Goal: Information Seeking & Learning: Learn about a topic

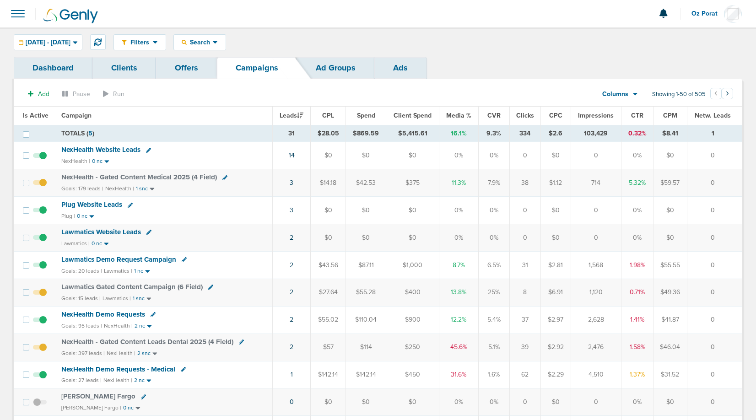
click at [12, 15] on span at bounding box center [18, 14] width 20 height 20
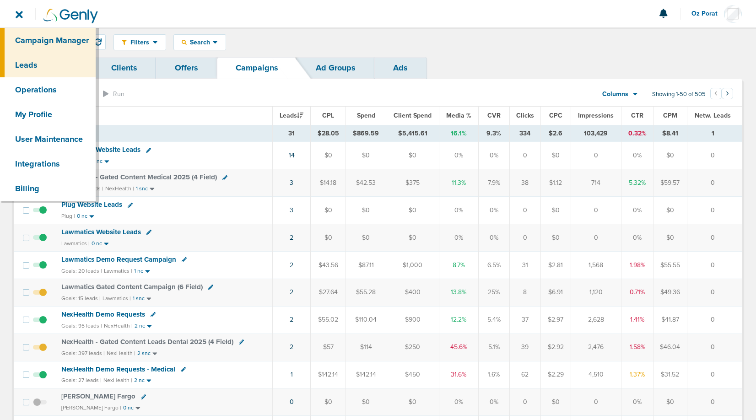
click at [31, 53] on link "Leads" at bounding box center [48, 65] width 96 height 25
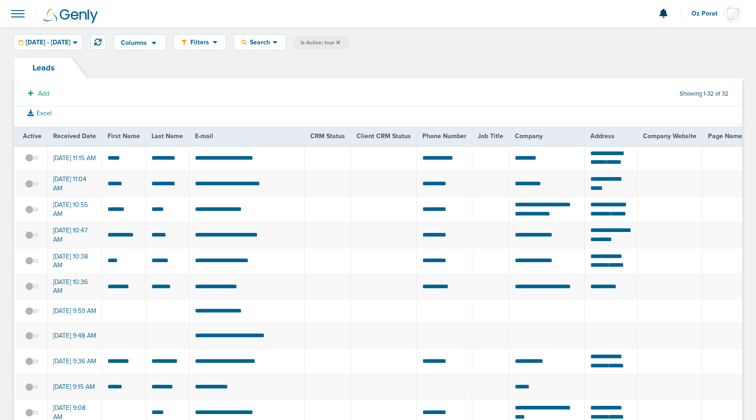
click at [32, 163] on span at bounding box center [32, 163] width 14 height 0
click at [32, 160] on input "checkbox" at bounding box center [32, 160] width 0 height 0
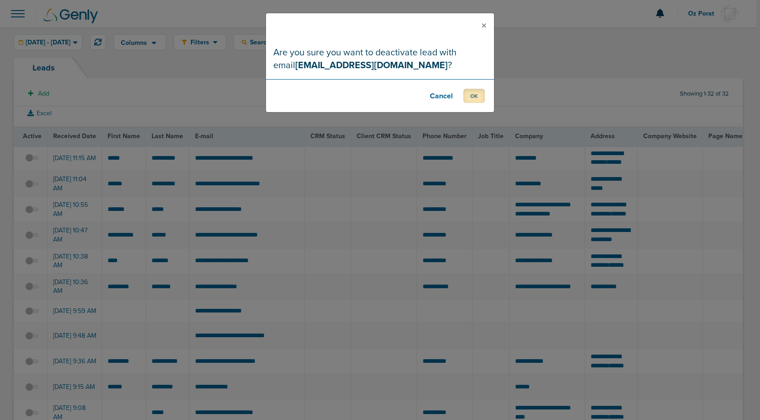
click at [473, 92] on button "OK" at bounding box center [474, 96] width 22 height 14
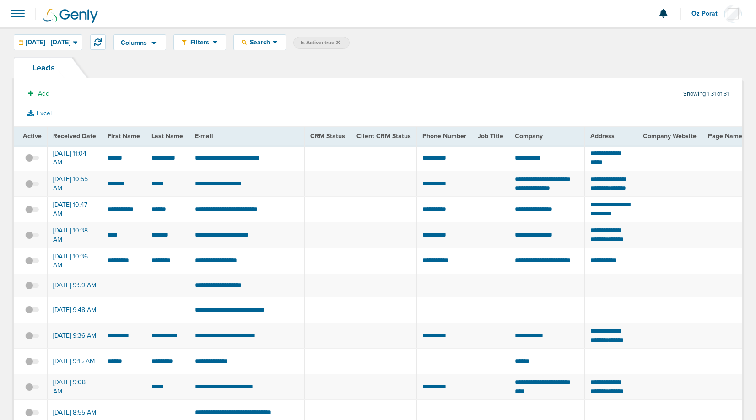
click at [14, 17] on span at bounding box center [18, 14] width 20 height 20
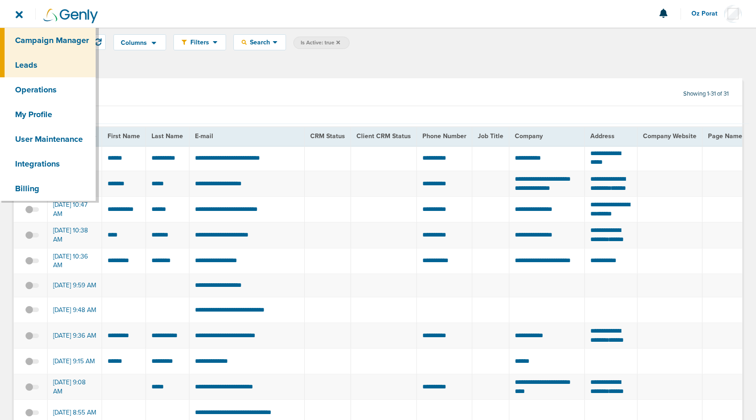
click at [37, 38] on link "Campaign Manager" at bounding box center [48, 40] width 96 height 25
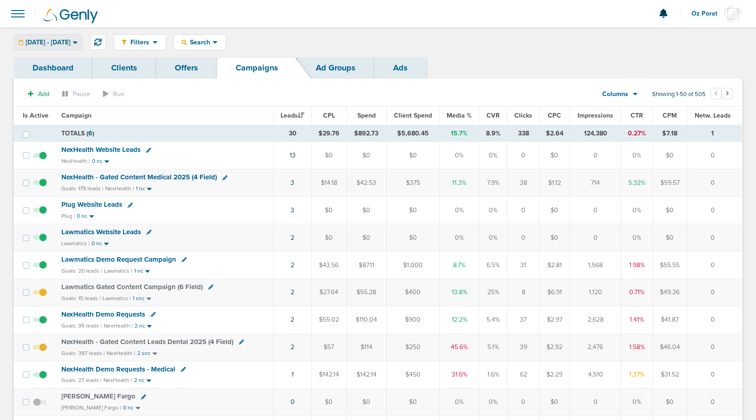
click at [71, 41] on span "09.09.2025 - 09.09.2025" at bounding box center [48, 42] width 45 height 6
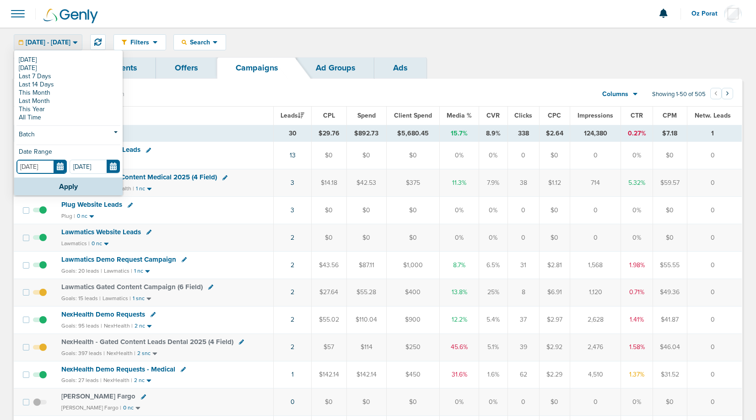
click at [63, 165] on input "[DATE]" at bounding box center [41, 167] width 50 height 14
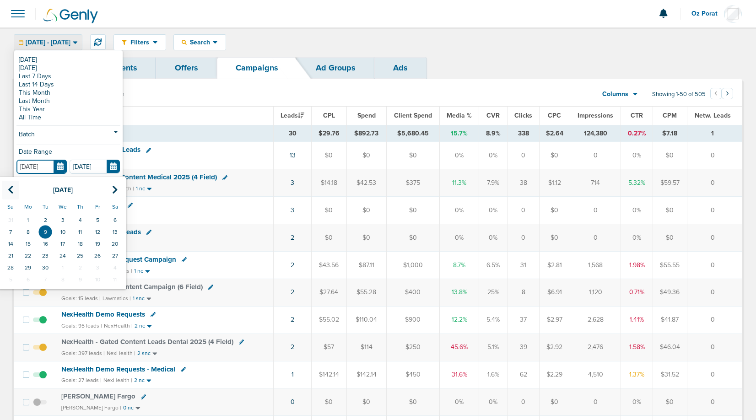
click at [11, 188] on icon at bounding box center [11, 189] width 6 height 9
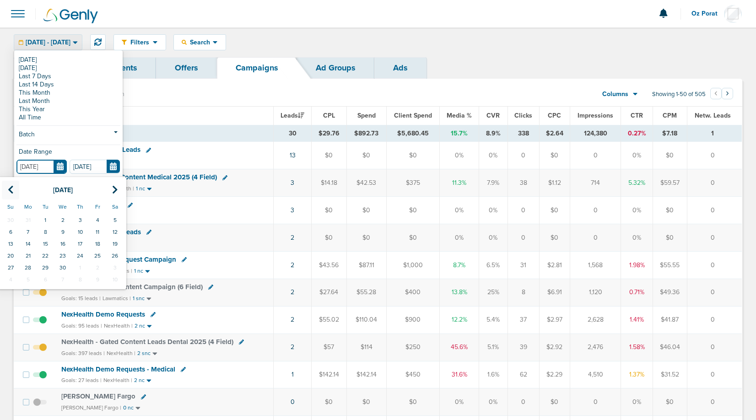
click at [11, 188] on icon at bounding box center [11, 189] width 6 height 9
click at [118, 217] on td "1" at bounding box center [114, 220] width 17 height 12
type input "02.01.2025"
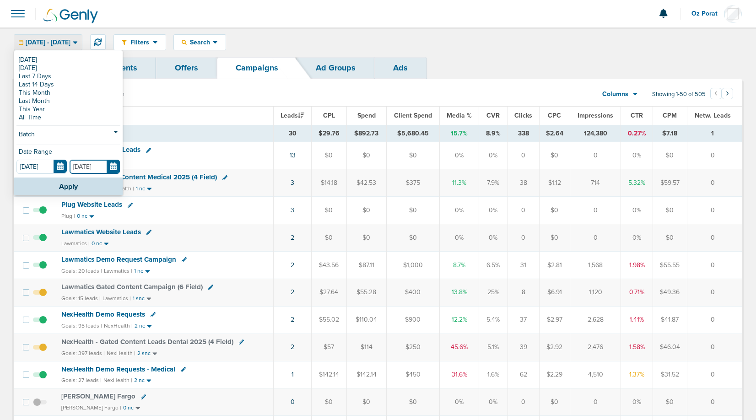
click at [113, 167] on input "[DATE]" at bounding box center [95, 167] width 50 height 14
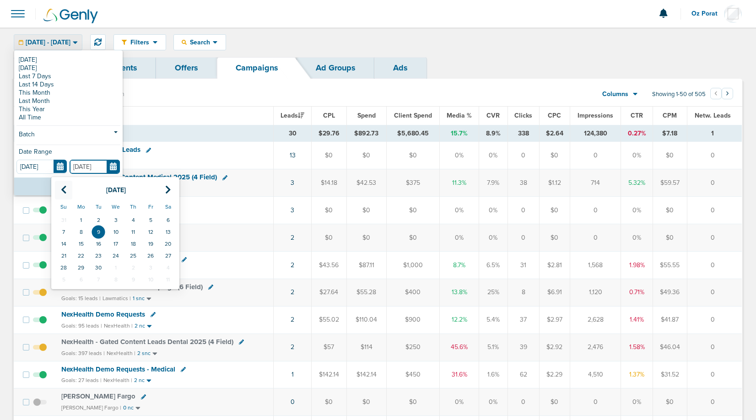
click at [64, 190] on icon at bounding box center [64, 189] width 6 height 9
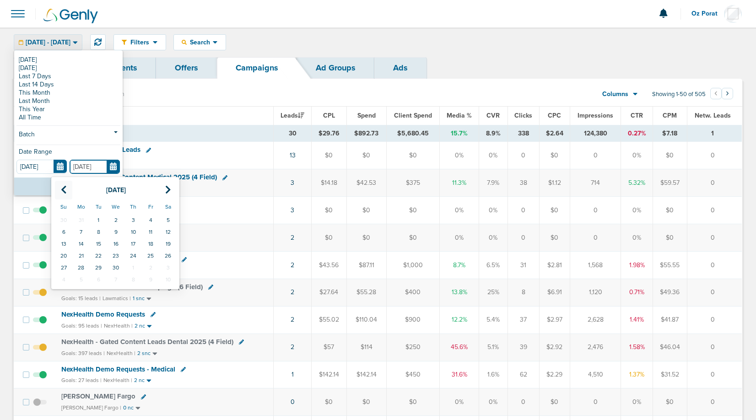
click at [64, 190] on icon at bounding box center [64, 189] width 6 height 9
click at [87, 283] on td "31" at bounding box center [80, 280] width 17 height 12
type input "03.31.2025"
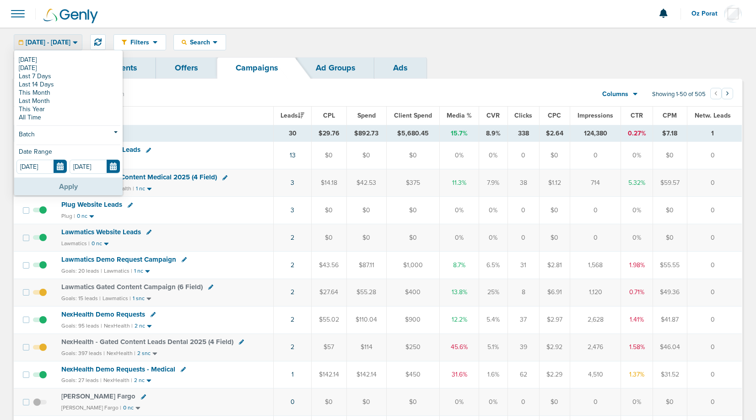
click at [61, 184] on button "Apply" at bounding box center [68, 187] width 109 height 18
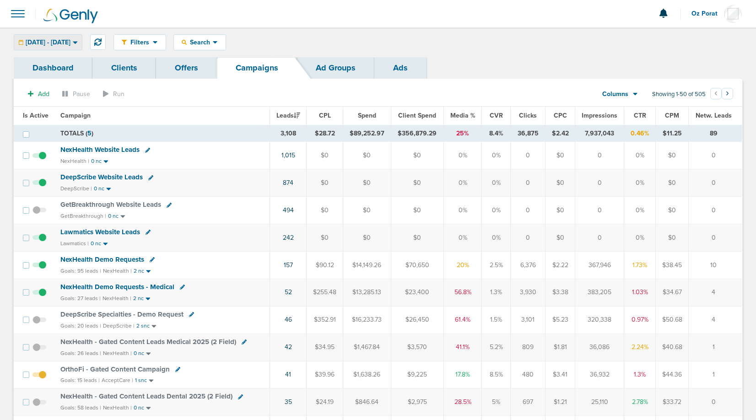
click at [75, 49] on div "02.01.2025 - 03.31.2025" at bounding box center [48, 42] width 68 height 15
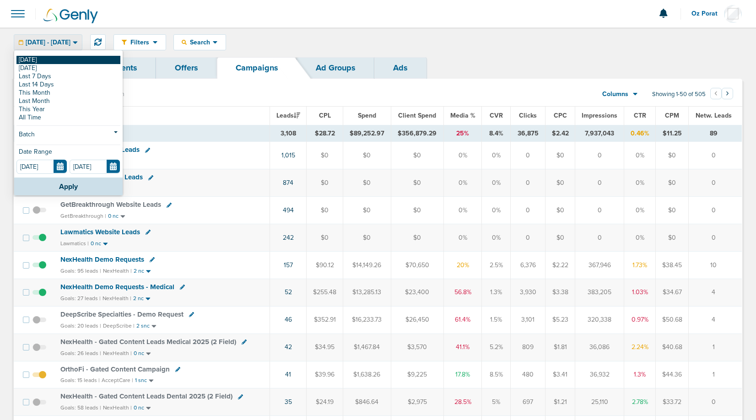
click at [57, 60] on link "[DATE]" at bounding box center [68, 60] width 104 height 8
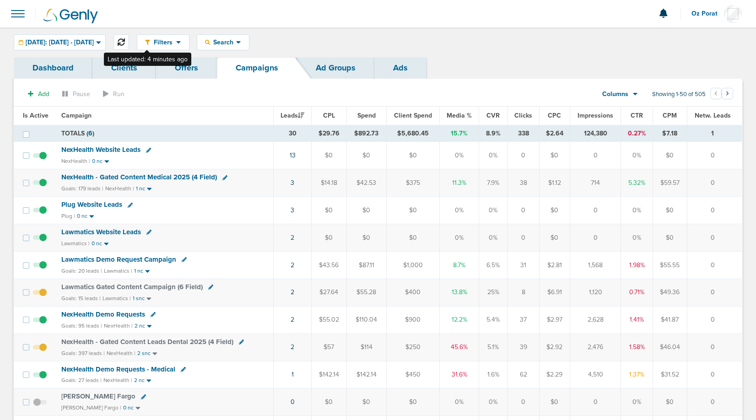
click at [125, 41] on icon at bounding box center [121, 41] width 7 height 7
click at [18, 11] on span at bounding box center [18, 14] width 20 height 20
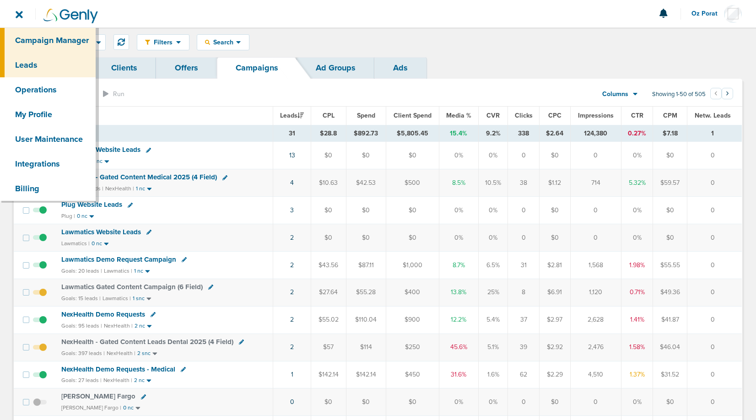
click at [32, 61] on link "Leads" at bounding box center [48, 65] width 96 height 25
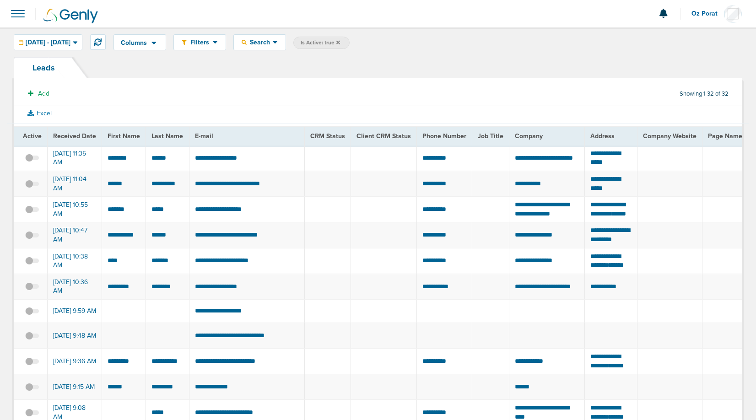
click at [22, 16] on span at bounding box center [18, 14] width 20 height 20
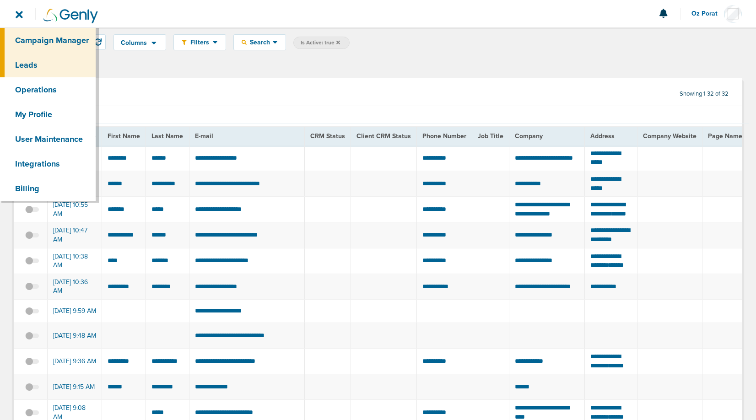
click at [32, 39] on link "Campaign Manager" at bounding box center [48, 40] width 96 height 25
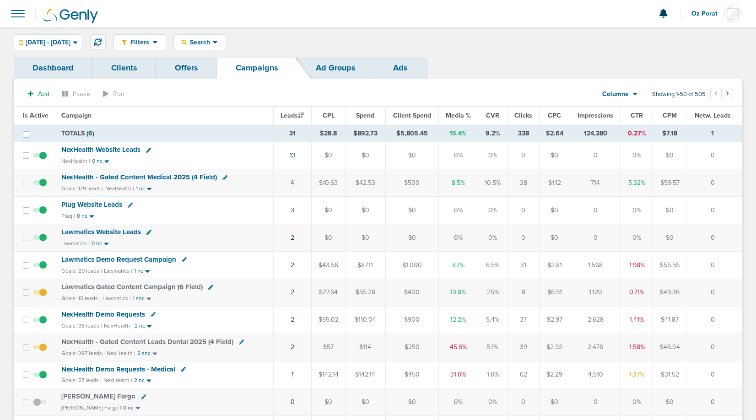
click at [294, 152] on link "13" at bounding box center [293, 156] width 6 height 8
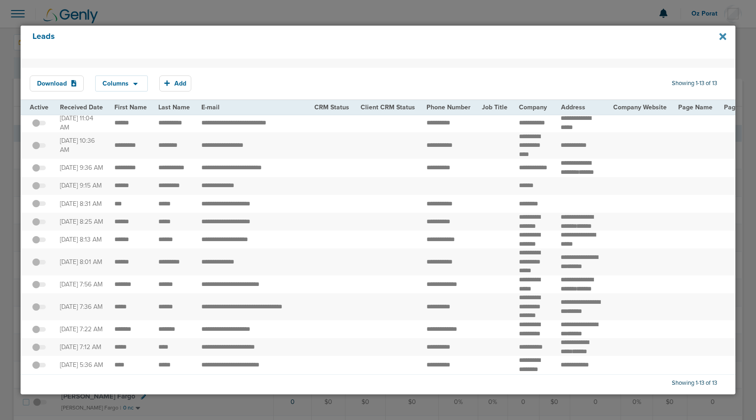
click at [720, 36] on icon at bounding box center [723, 37] width 7 height 10
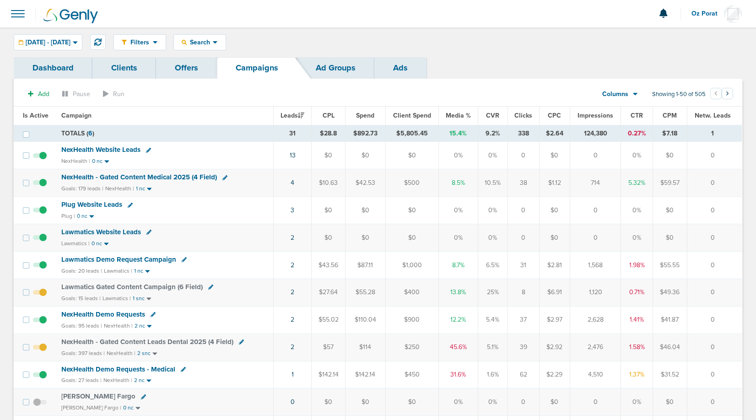
click at [98, 234] on span "Lawmatics Website Leads" at bounding box center [101, 232] width 80 height 8
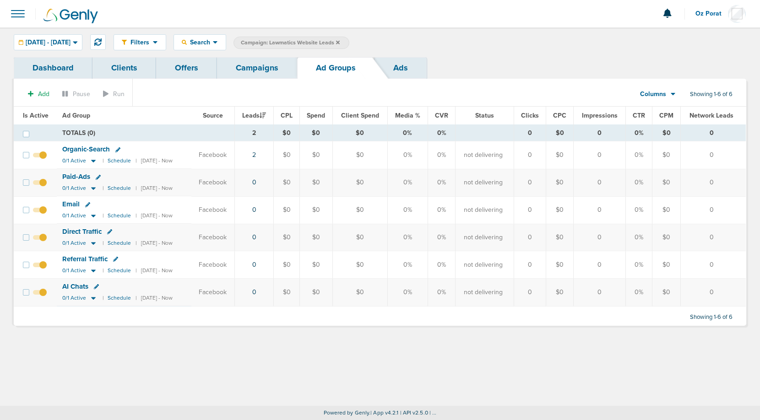
click at [50, 69] on link "Dashboard" at bounding box center [53, 68] width 79 height 22
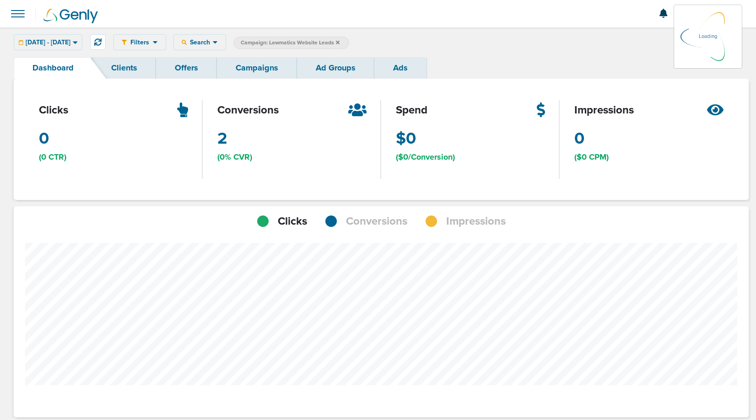
scroll to position [664, 729]
click at [66, 44] on span "09.09.2025 - 09.09.2025" at bounding box center [48, 42] width 45 height 6
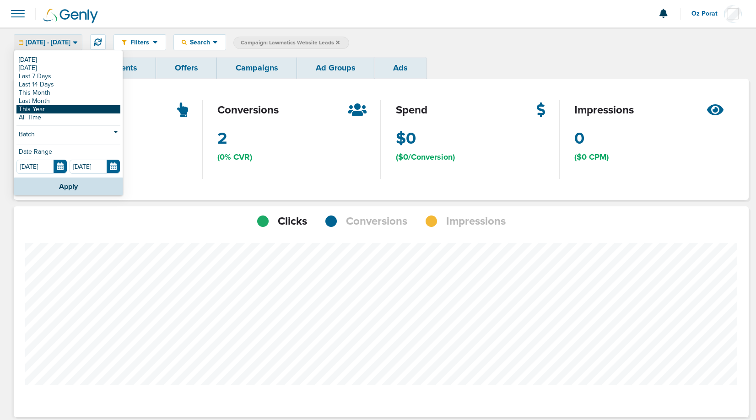
click at [50, 109] on link "This Year" at bounding box center [68, 109] width 104 height 8
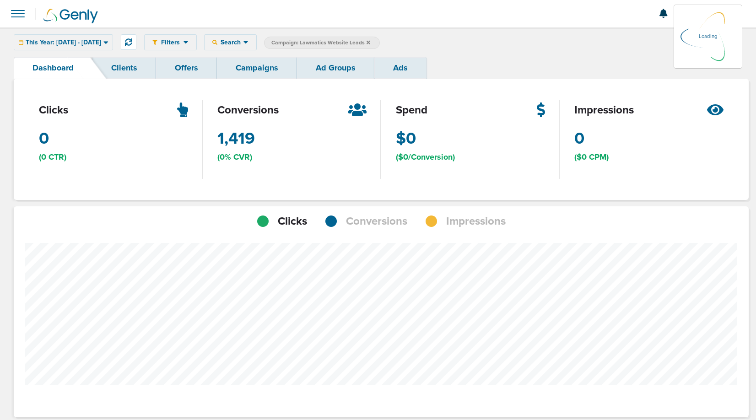
scroll to position [713, 729]
click at [389, 216] on span "Conversions" at bounding box center [376, 222] width 61 height 16
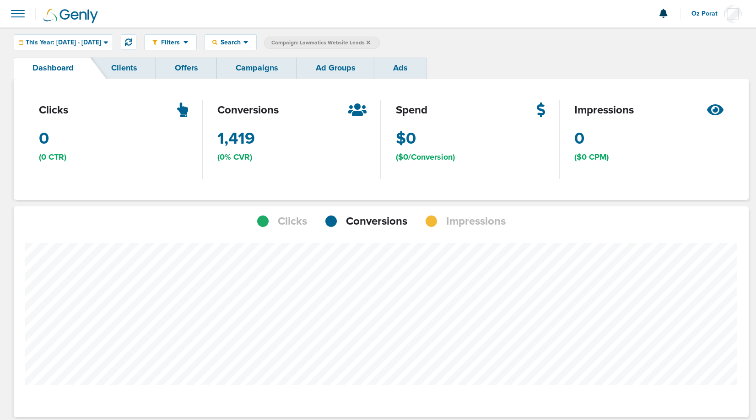
click at [248, 55] on div "Filters Active Only Settings Status Active Inactive Objectives MQL SQL Traffic …" at bounding box center [378, 42] width 756 height 30
click at [251, 71] on link "Campaigns" at bounding box center [257, 68] width 80 height 22
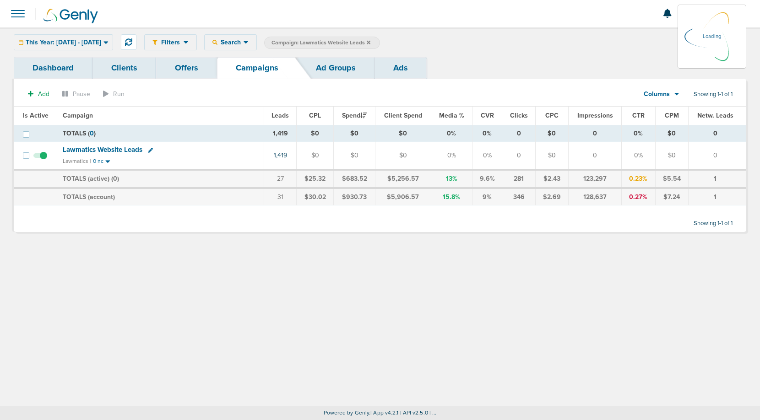
click at [667, 93] on div "Columns Media Stats Sales Performance Custom" at bounding box center [662, 94] width 64 height 17
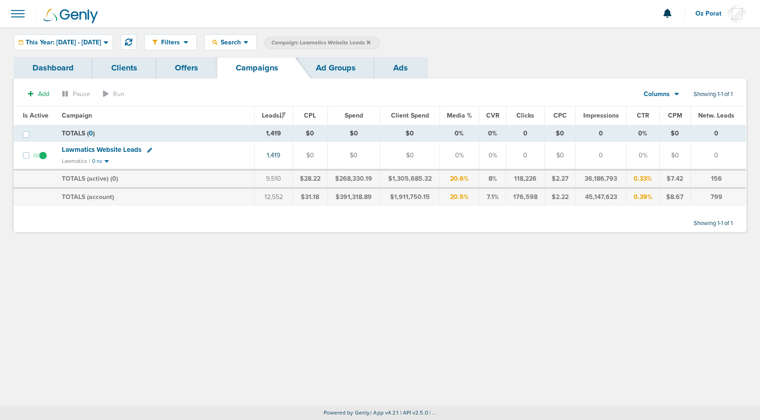
click at [667, 93] on span "Columns" at bounding box center [657, 94] width 26 height 9
click at [662, 118] on link "Sales Performance" at bounding box center [682, 121] width 92 height 11
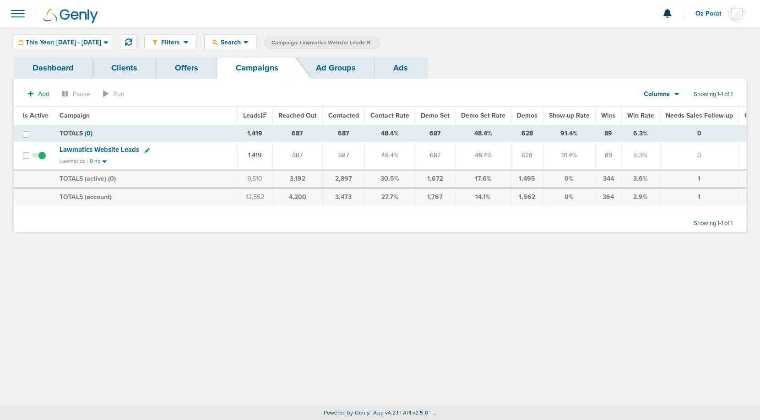
click at [86, 146] on span "Lawmatics Website Leads" at bounding box center [100, 150] width 80 height 8
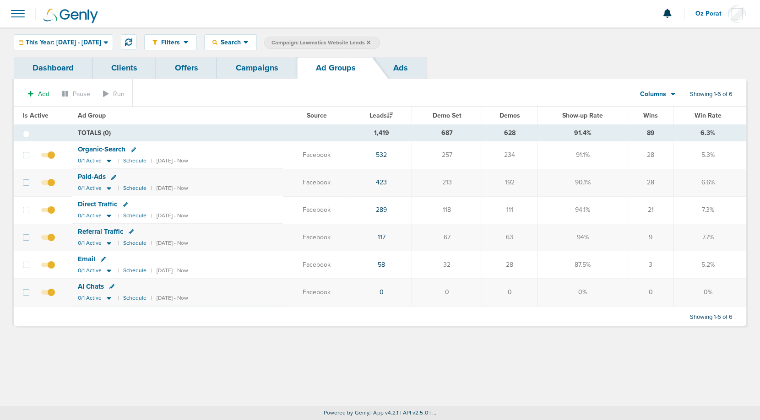
click at [671, 95] on icon at bounding box center [673, 94] width 5 height 8
click at [399, 67] on link "Ads" at bounding box center [401, 68] width 52 height 22
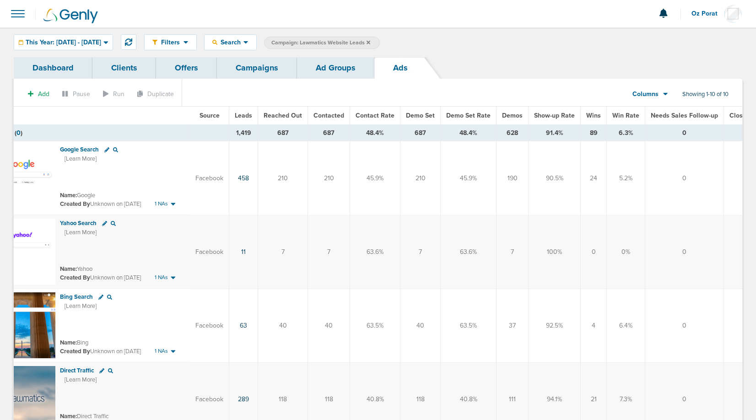
scroll to position [0, 141]
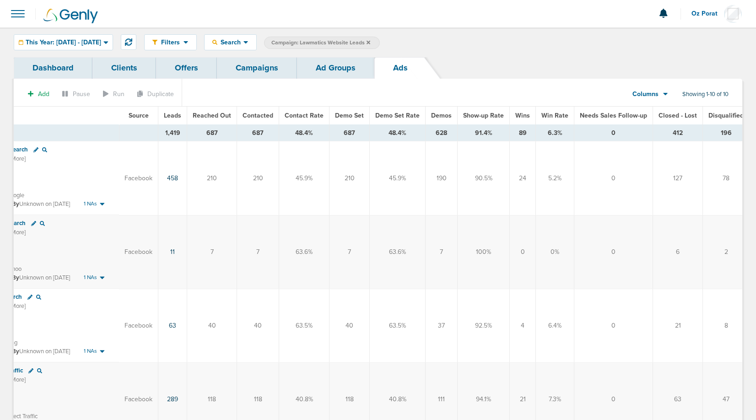
click at [709, 114] on span "Disqualified" at bounding box center [726, 116] width 35 height 8
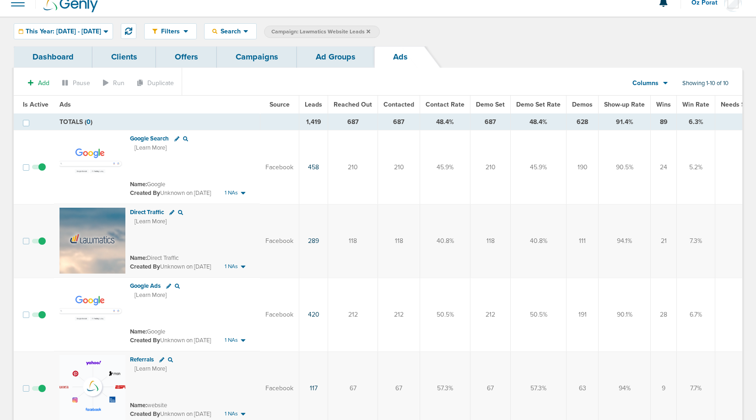
scroll to position [0, 0]
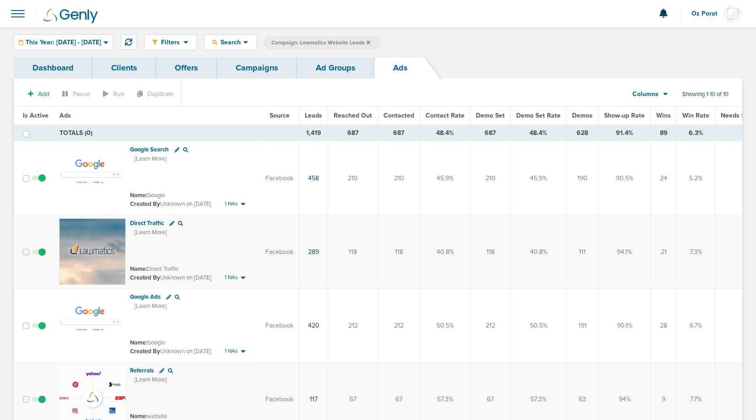
click at [264, 70] on link "Campaigns" at bounding box center [257, 68] width 80 height 22
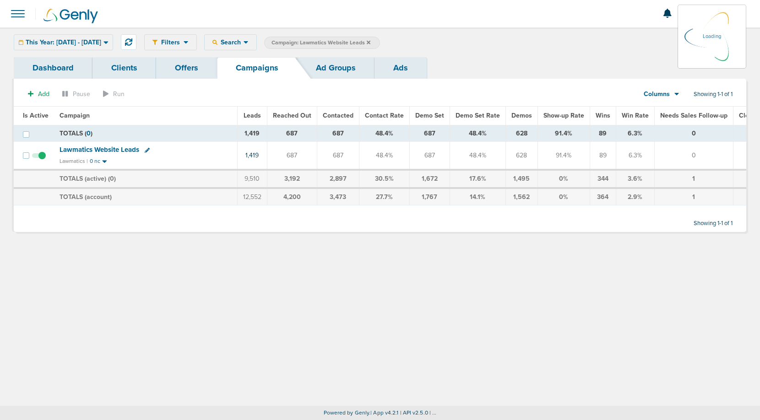
click at [248, 43] on icon at bounding box center [246, 42] width 5 height 3
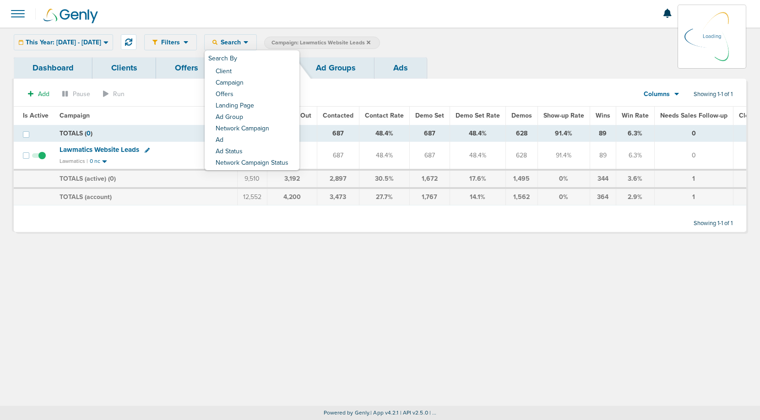
click at [271, 81] on div "Add Pause Run Columns Media Stats Sales Performance Custom Showing 1-1 of 1 Is …" at bounding box center [380, 155] width 733 height 153
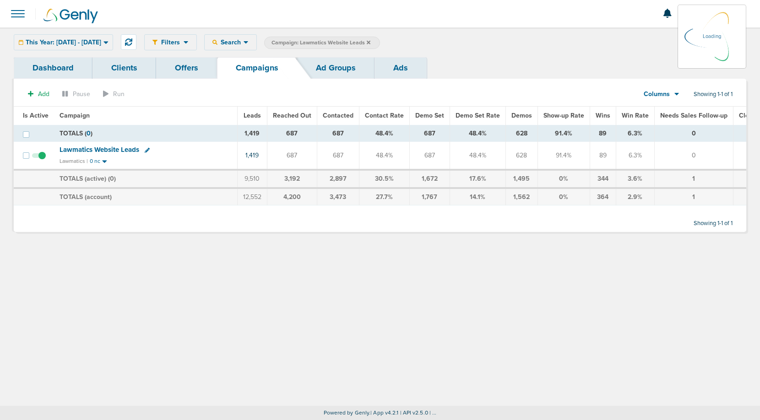
click at [266, 44] on div "Filters Active Only Settings Status Active Inactive Objectives MQL SQL Traffic …" at bounding box center [445, 42] width 602 height 16
click at [248, 42] on icon at bounding box center [246, 42] width 5 height 3
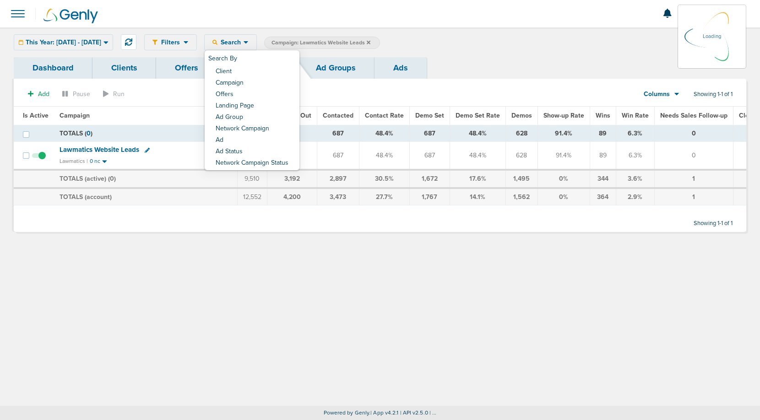
click at [257, 72] on link "Campaigns" at bounding box center [257, 68] width 80 height 22
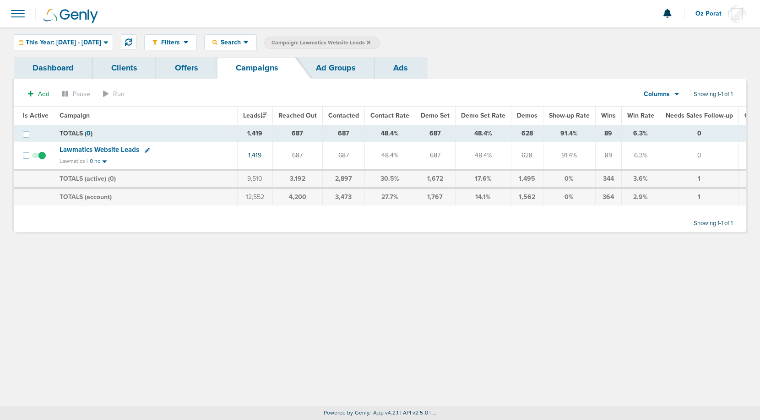
click at [244, 43] on span "Search" at bounding box center [230, 42] width 26 height 8
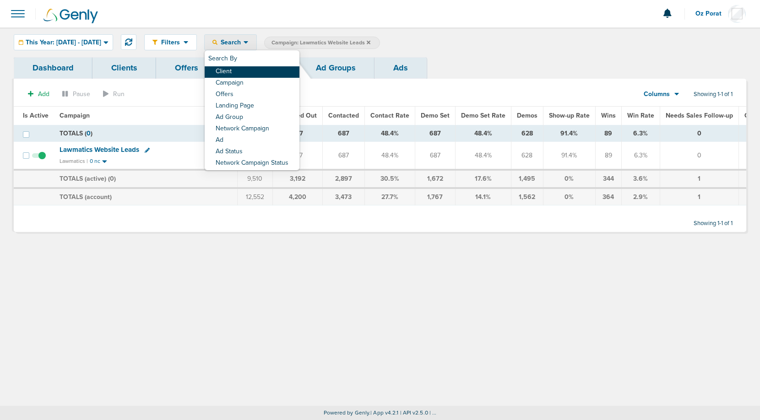
click at [261, 70] on link "Client" at bounding box center [252, 71] width 95 height 11
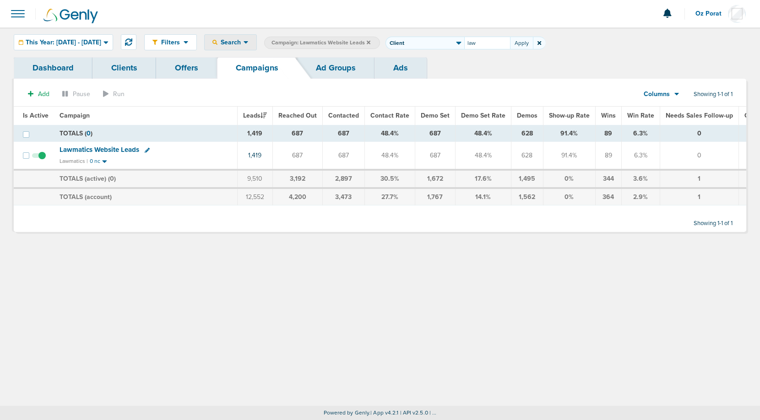
type input "law"
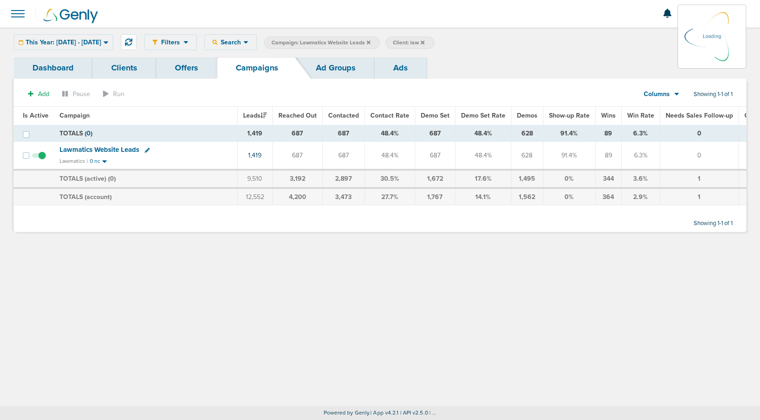
click at [370, 40] on icon at bounding box center [369, 42] width 4 height 5
click at [370, 43] on icon at bounding box center [369, 42] width 4 height 4
click at [370, 42] on icon at bounding box center [369, 42] width 4 height 4
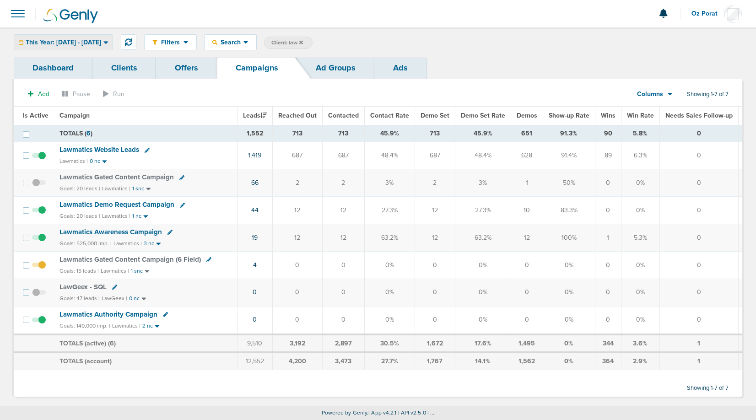
click at [87, 42] on span "This Year: [DATE] - [DATE]" at bounding box center [64, 42] width 76 height 6
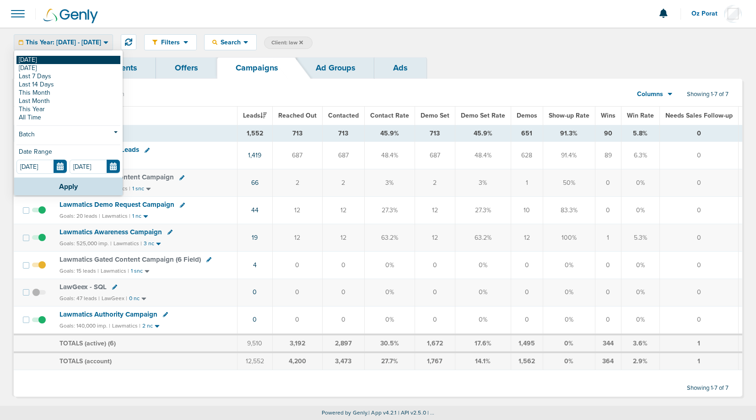
click at [59, 60] on link "[DATE]" at bounding box center [68, 60] width 104 height 8
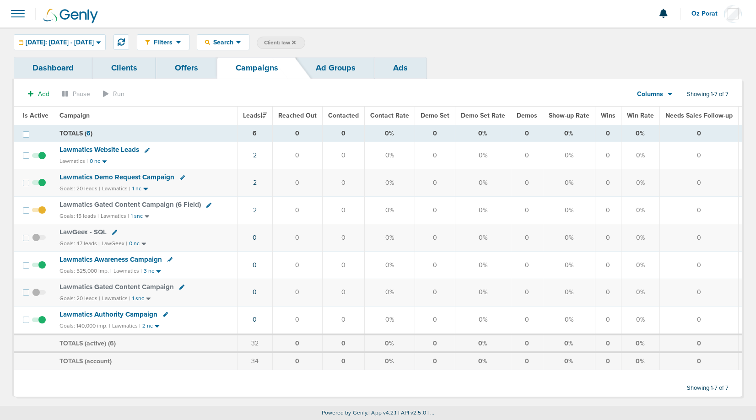
click at [296, 42] on icon at bounding box center [294, 42] width 4 height 4
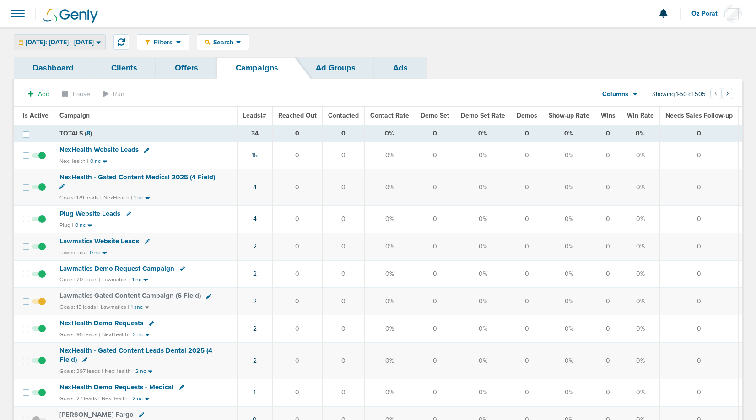
click at [95, 47] on div "[DATE]: [DATE] - [DATE]" at bounding box center [59, 42] width 91 height 15
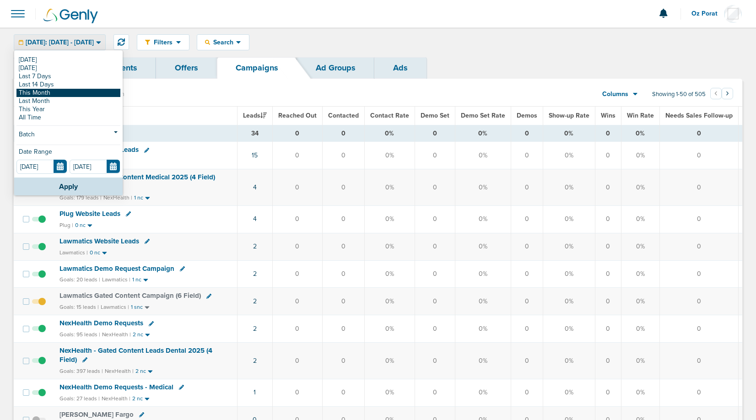
click at [70, 93] on link "This Month" at bounding box center [68, 93] width 104 height 8
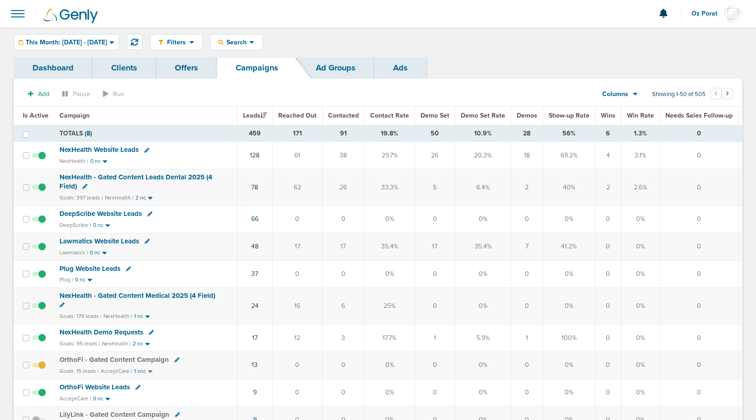
click at [522, 119] on th "Demos" at bounding box center [527, 116] width 32 height 18
click at [526, 116] on span "Demos" at bounding box center [527, 116] width 21 height 8
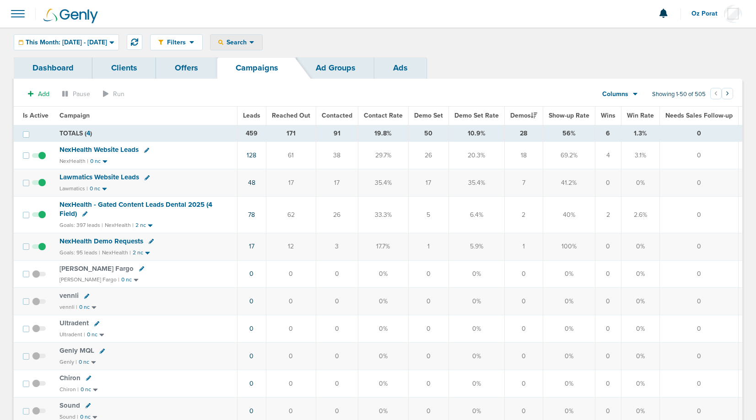
click at [262, 48] on div "Search" at bounding box center [237, 42] width 52 height 15
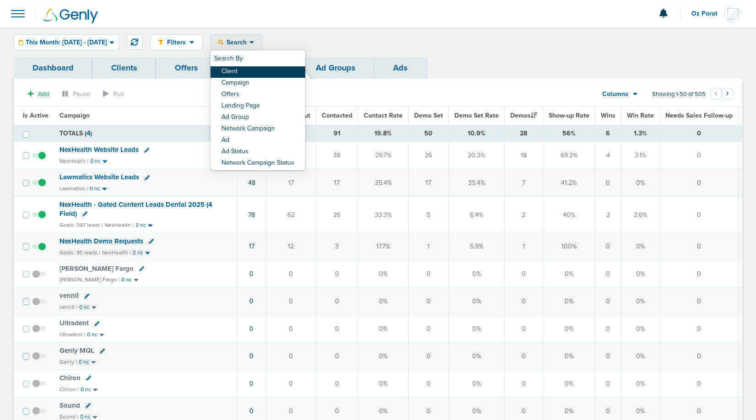
click at [271, 72] on link "Client" at bounding box center [258, 71] width 95 height 11
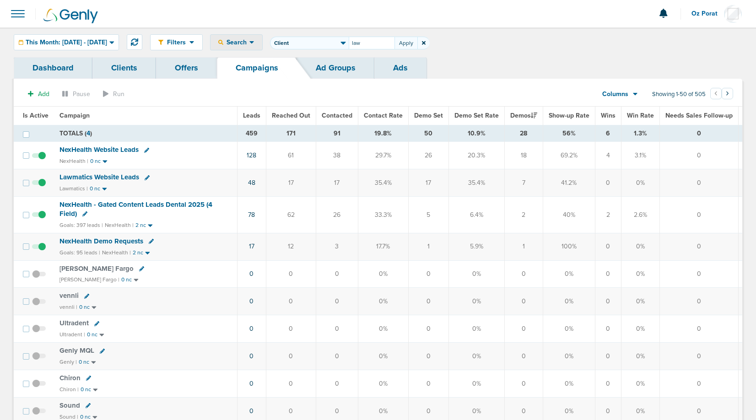
type input "law"
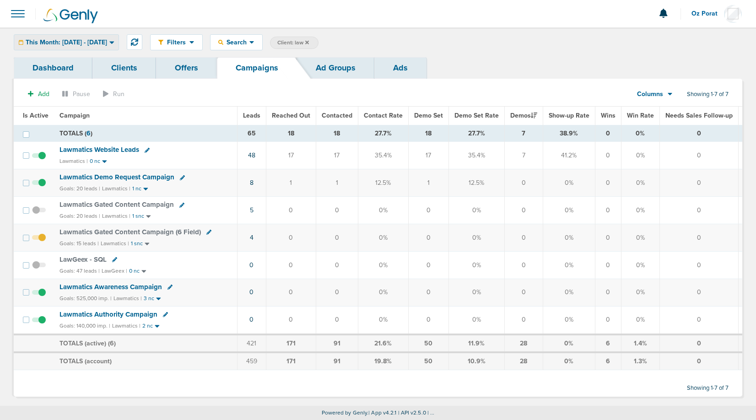
click at [97, 41] on span "This Month: [DATE] - [DATE]" at bounding box center [66, 42] width 81 height 6
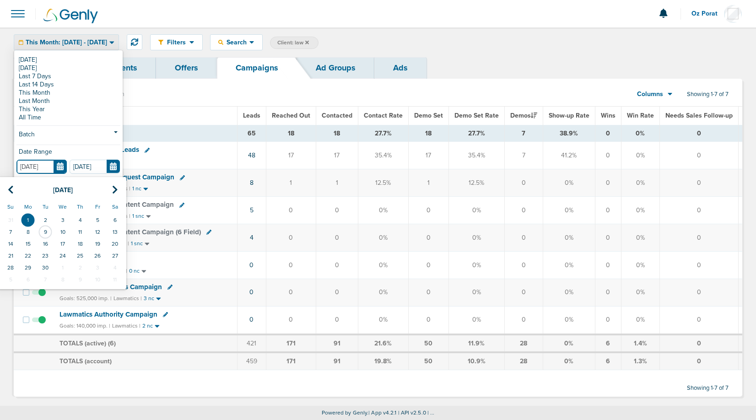
click at [58, 166] on input "[DATE]" at bounding box center [41, 167] width 50 height 14
click at [9, 192] on icon at bounding box center [11, 189] width 6 height 9
click at [270, 181] on td "1" at bounding box center [291, 182] width 50 height 27
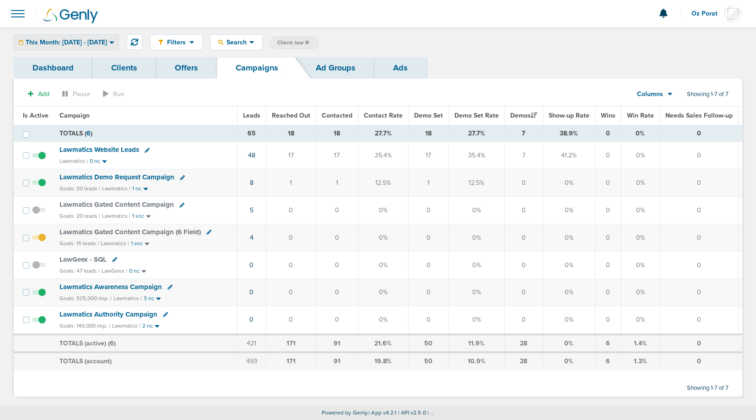
click at [107, 42] on span "This Month: [DATE] - [DATE]" at bounding box center [66, 42] width 81 height 6
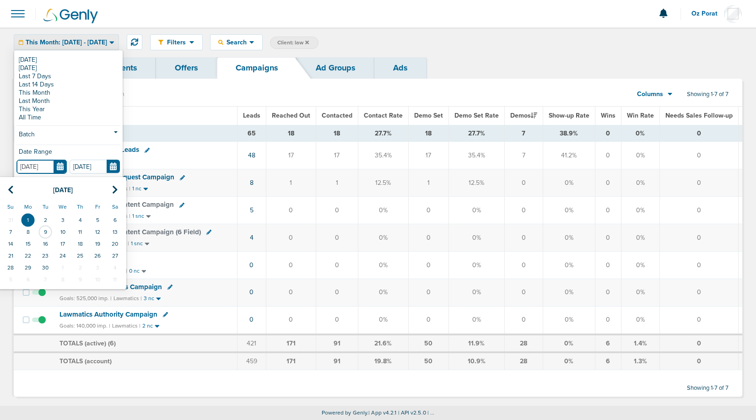
click at [60, 163] on input "[DATE]" at bounding box center [41, 167] width 50 height 14
click at [12, 189] on icon at bounding box center [11, 189] width 6 height 9
click at [96, 217] on td "1" at bounding box center [97, 220] width 17 height 12
type input "[DATE]"
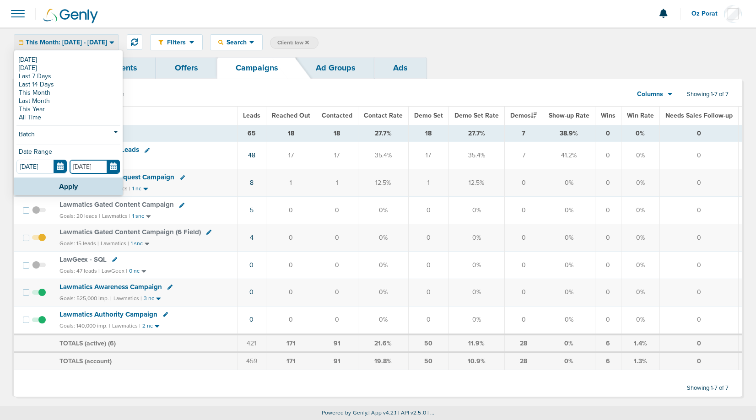
click at [108, 163] on input "[DATE]" at bounding box center [95, 167] width 50 height 14
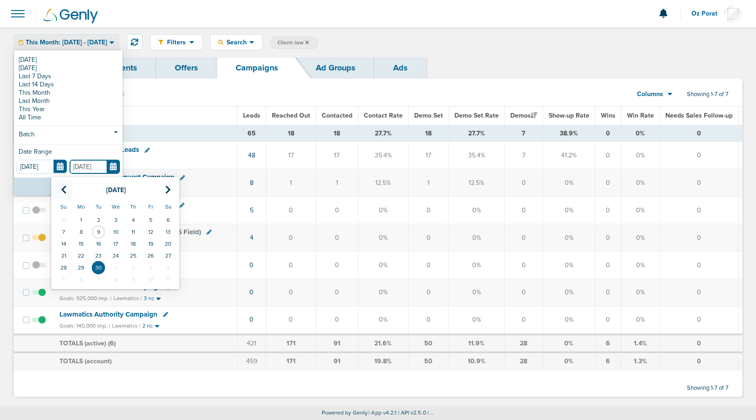
click at [64, 185] on th at bounding box center [63, 190] width 17 height 19
click at [170, 231] on td "9" at bounding box center [167, 232] width 17 height 12
type input "[DATE]"
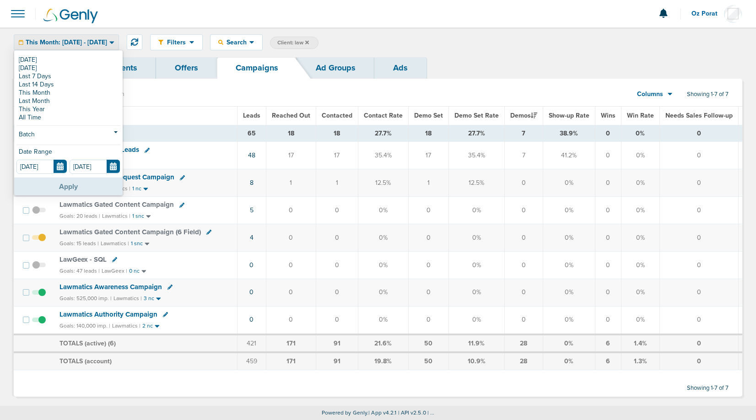
click at [78, 184] on button "Apply" at bounding box center [68, 187] width 109 height 18
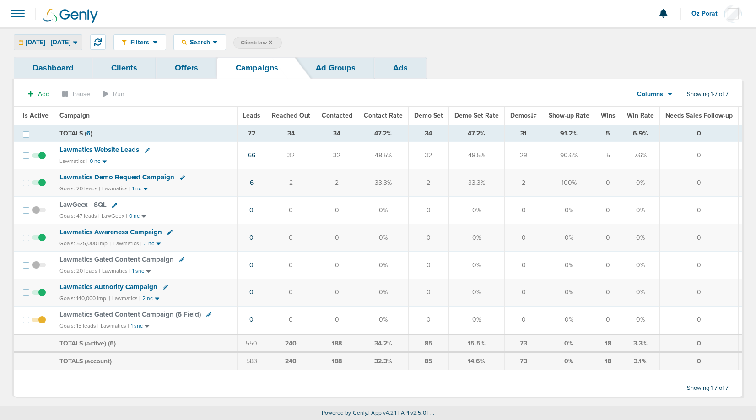
click at [71, 41] on span "[DATE] - [DATE]" at bounding box center [48, 42] width 45 height 6
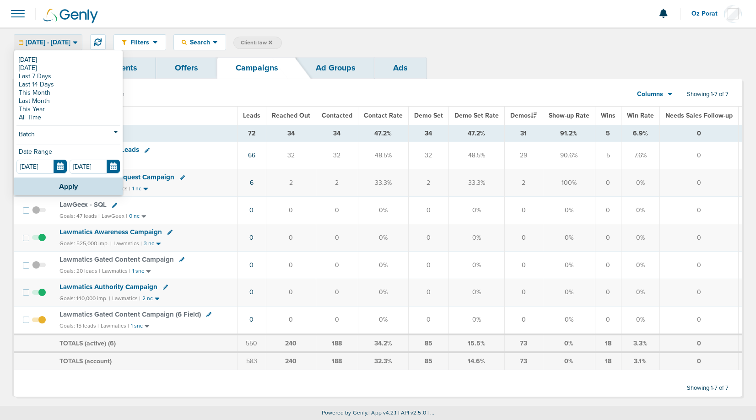
click at [317, 97] on section "Add Pause Run Columns Media Stats Sales Performance Custom Showing 1-7 of 7" at bounding box center [378, 96] width 729 height 21
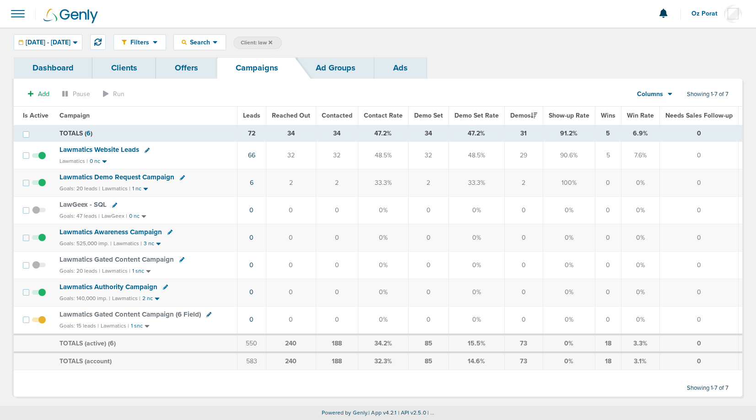
click at [93, 150] on span "Lawmatics Website Leads" at bounding box center [100, 150] width 80 height 8
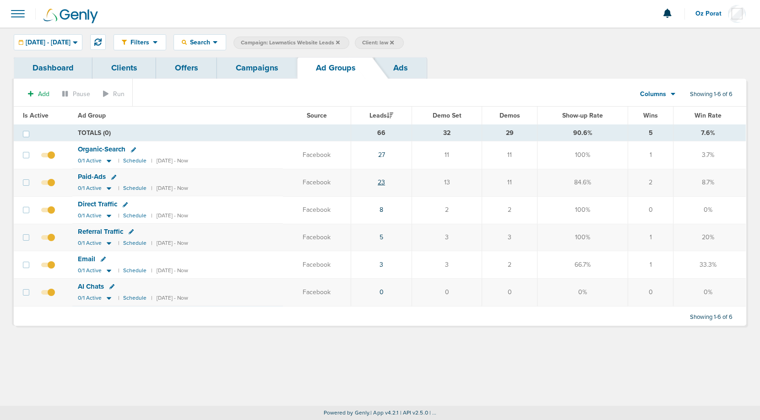
click at [385, 181] on link "23" at bounding box center [381, 183] width 7 height 8
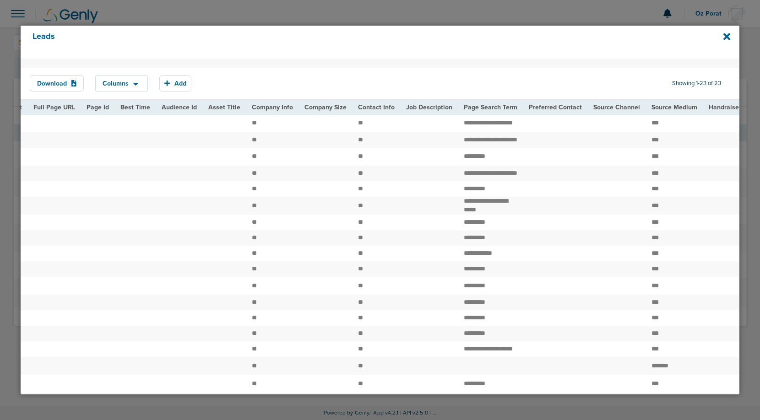
scroll to position [0, 983]
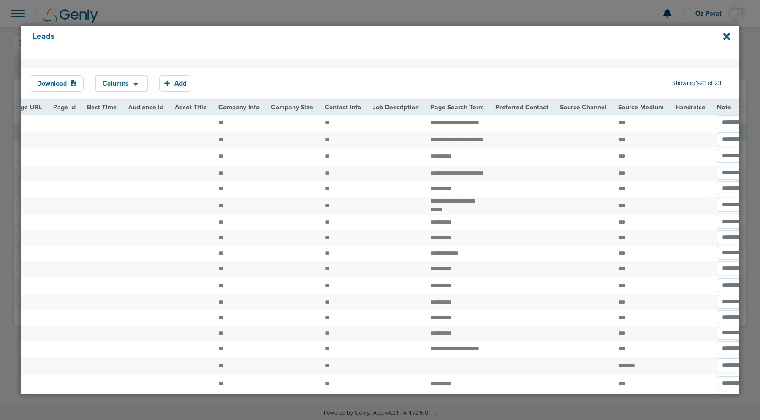
click at [428, 109] on th "Page Search Term" at bounding box center [457, 107] width 65 height 14
drag, startPoint x: 429, startPoint y: 137, endPoint x: 430, endPoint y: 147, distance: 10.6
click at [430, 147] on td "**********" at bounding box center [457, 140] width 65 height 16
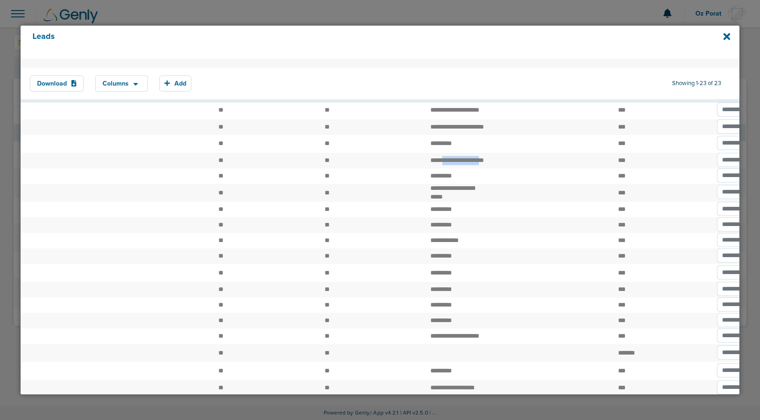
drag, startPoint x: 423, startPoint y: 163, endPoint x: 427, endPoint y: 169, distance: 7.4
click at [427, 168] on td "**********" at bounding box center [457, 161] width 65 height 16
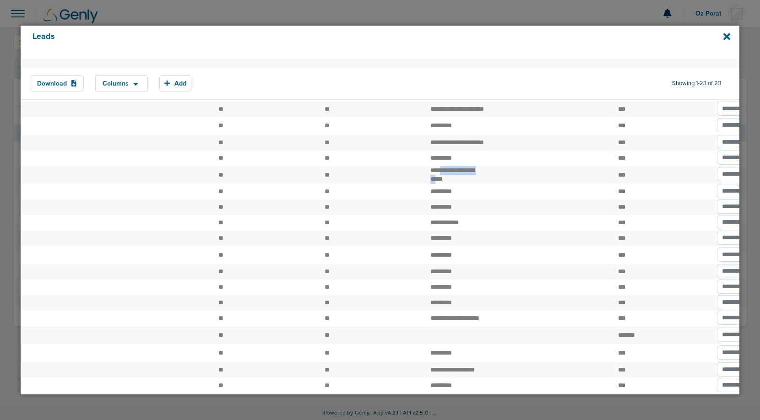
drag, startPoint x: 421, startPoint y: 176, endPoint x: 433, endPoint y: 185, distance: 15.0
click at [433, 184] on td "**********" at bounding box center [457, 175] width 65 height 18
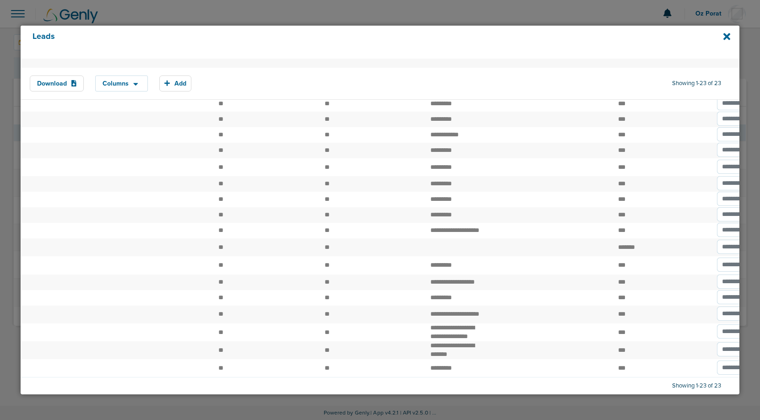
scroll to position [162, 0]
drag, startPoint x: 415, startPoint y: 261, endPoint x: 429, endPoint y: 270, distance: 16.6
click at [429, 275] on td "**********" at bounding box center [457, 283] width 65 height 16
drag, startPoint x: 414, startPoint y: 295, endPoint x: 432, endPoint y: 305, distance: 20.7
click at [432, 306] on td "**********" at bounding box center [457, 315] width 65 height 18
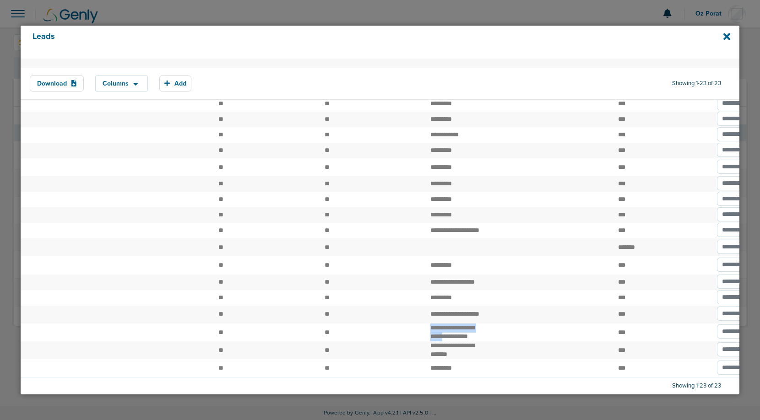
drag, startPoint x: 420, startPoint y: 311, endPoint x: 436, endPoint y: 322, distance: 19.1
click at [436, 324] on td "**********" at bounding box center [457, 333] width 65 height 18
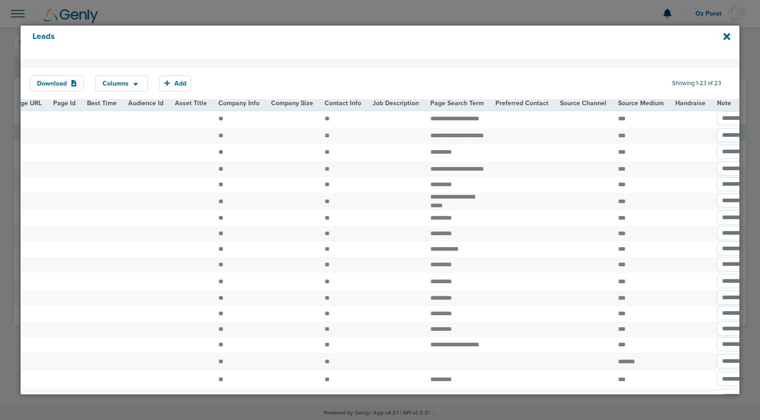
scroll to position [0, 0]
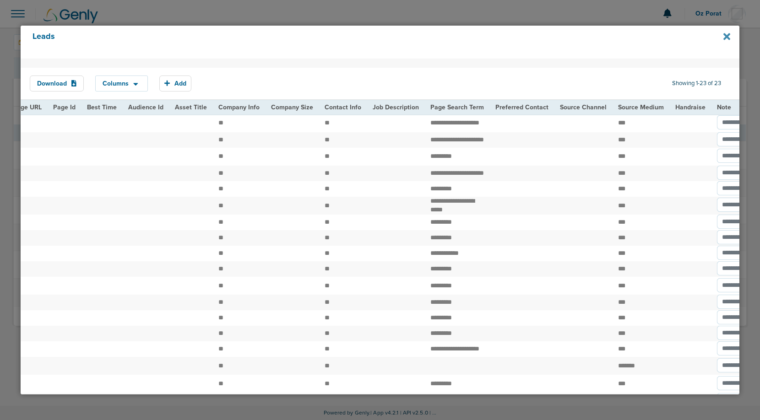
click at [727, 37] on icon at bounding box center [726, 36] width 7 height 7
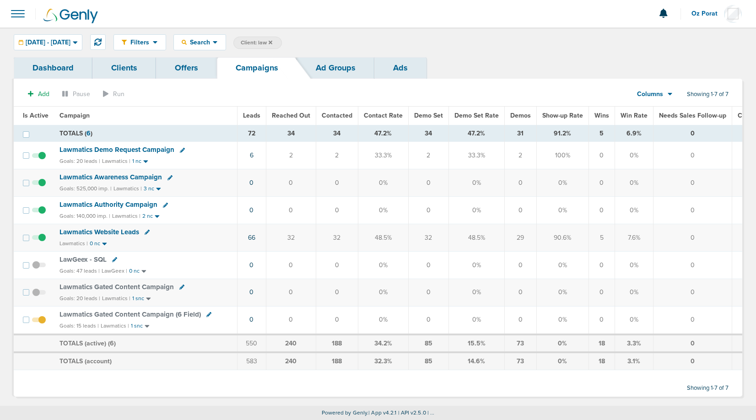
click at [71, 40] on span "[DATE] - [DATE]" at bounding box center [48, 42] width 45 height 6
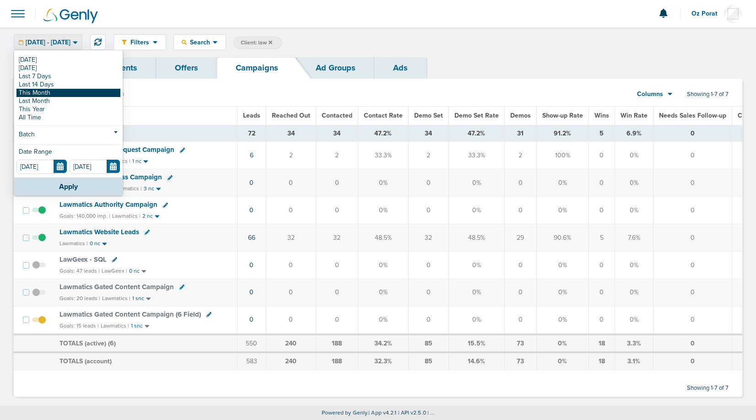
click at [56, 94] on link "This Month" at bounding box center [68, 93] width 104 height 8
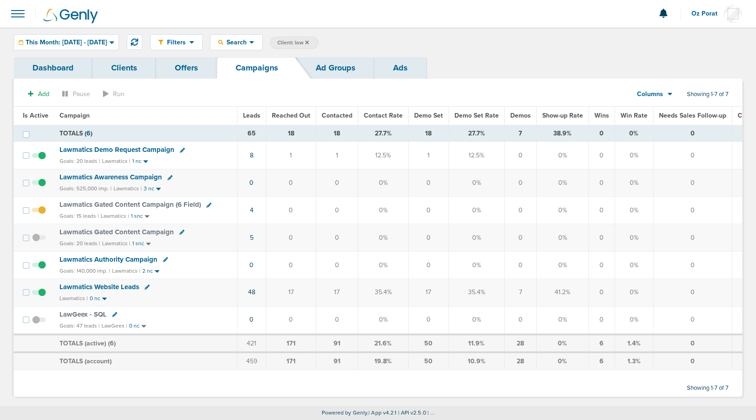
click at [249, 115] on span "Leads" at bounding box center [251, 116] width 17 height 8
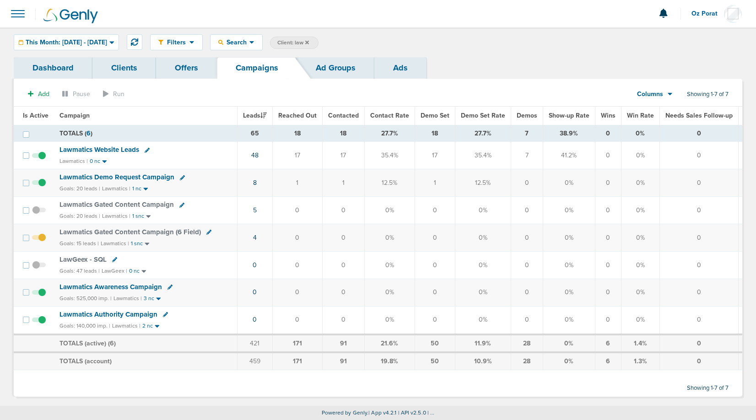
click at [105, 151] on span "Lawmatics Website Leads" at bounding box center [100, 150] width 80 height 8
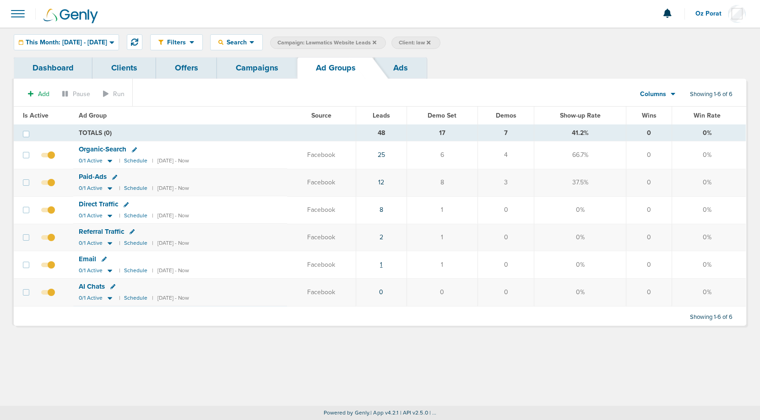
click at [382, 264] on link "1" at bounding box center [381, 265] width 2 height 8
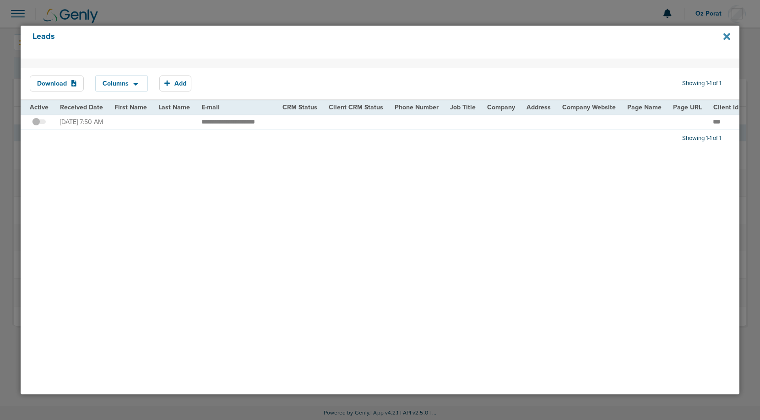
click at [726, 35] on icon at bounding box center [726, 36] width 7 height 7
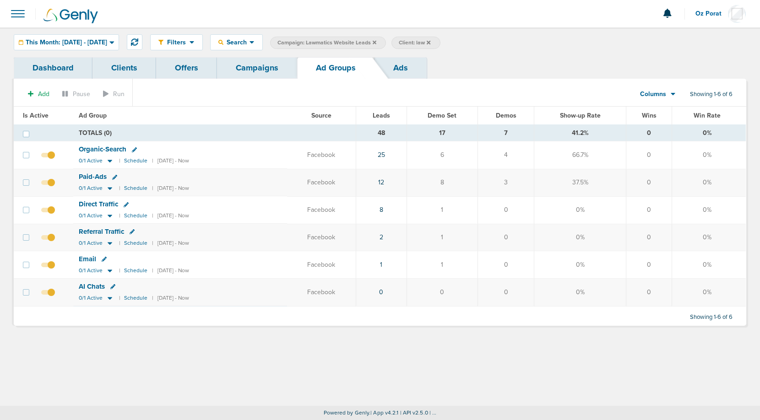
drag, startPoint x: 389, startPoint y: 134, endPoint x: 396, endPoint y: 133, distance: 7.5
click at [396, 133] on td "48" at bounding box center [381, 133] width 51 height 16
click at [256, 66] on link "Campaigns" at bounding box center [257, 68] width 80 height 22
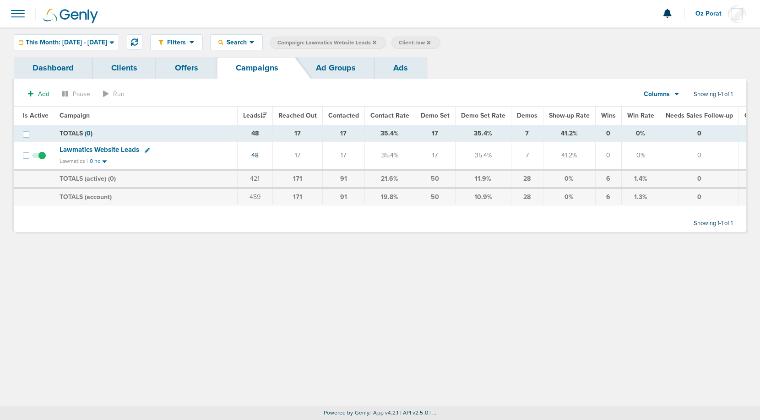
click at [376, 42] on icon at bounding box center [375, 42] width 4 height 4
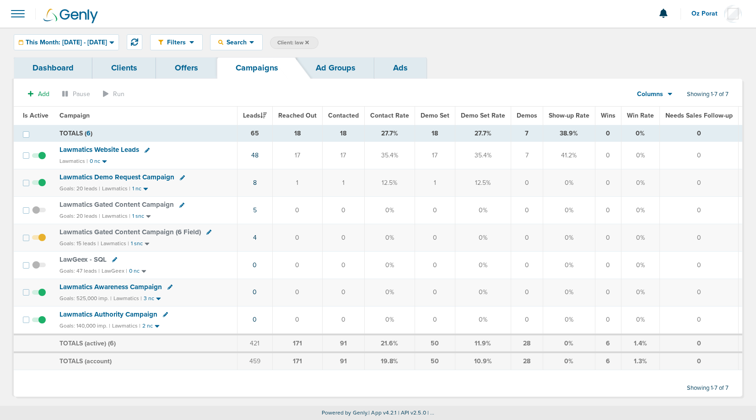
click at [43, 63] on link "Dashboard" at bounding box center [53, 68] width 79 height 22
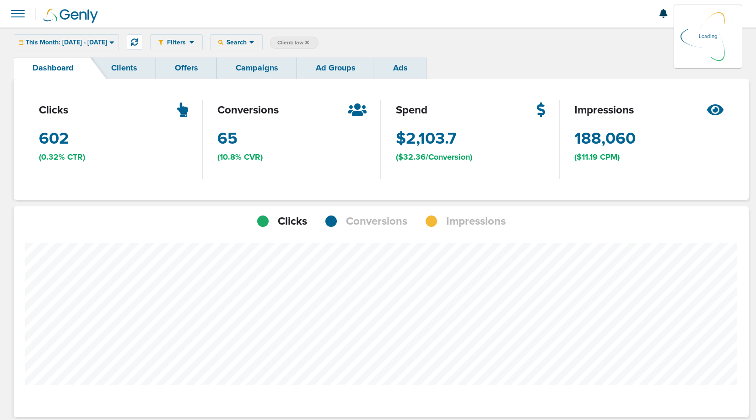
scroll to position [713, 729]
click at [464, 223] on span "Impressions" at bounding box center [476, 222] width 60 height 16
click at [104, 43] on span "This Month: [DATE] - [DATE]" at bounding box center [66, 42] width 81 height 6
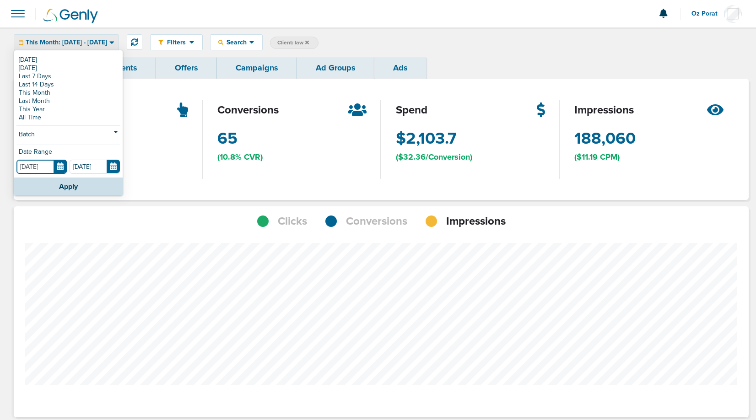
click at [64, 173] on input "[DATE]" at bounding box center [41, 167] width 50 height 14
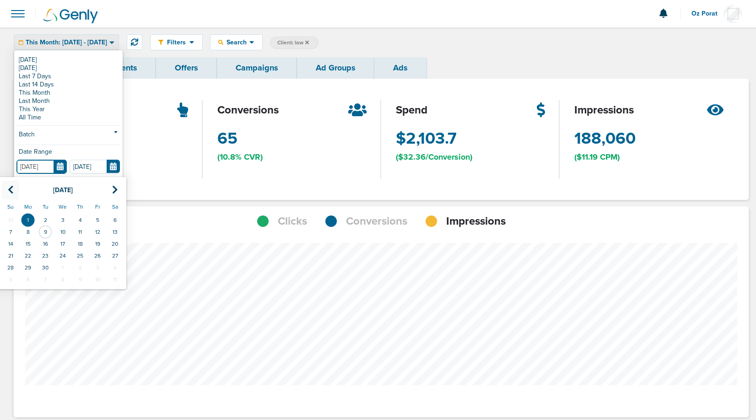
click at [13, 190] on icon at bounding box center [11, 189] width 6 height 9
click at [100, 219] on td "1" at bounding box center [97, 220] width 17 height 12
type input "[DATE]"
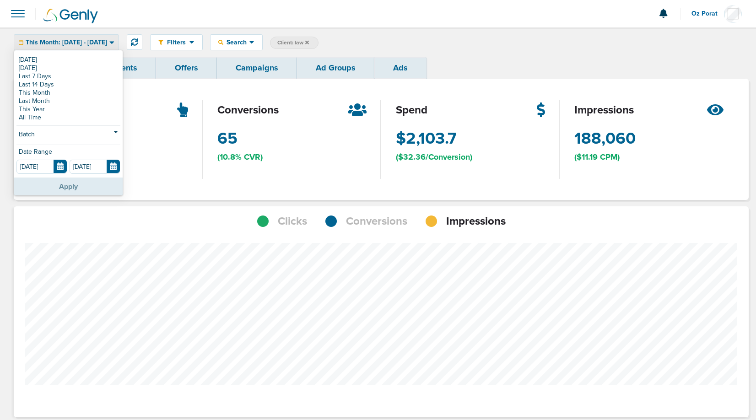
click at [82, 190] on button "Apply" at bounding box center [68, 187] width 109 height 18
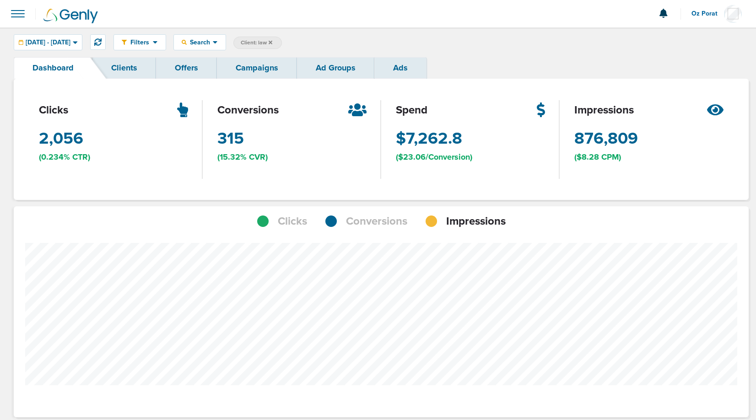
click at [380, 225] on span "Conversions" at bounding box center [376, 222] width 61 height 16
click at [473, 228] on span "Impressions" at bounding box center [476, 222] width 60 height 16
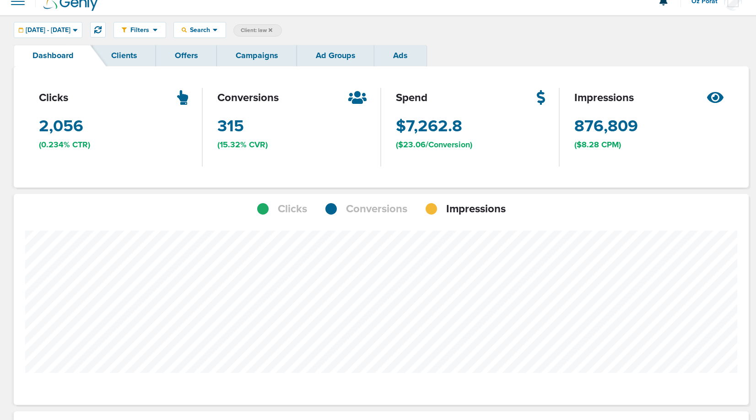
scroll to position [0, 0]
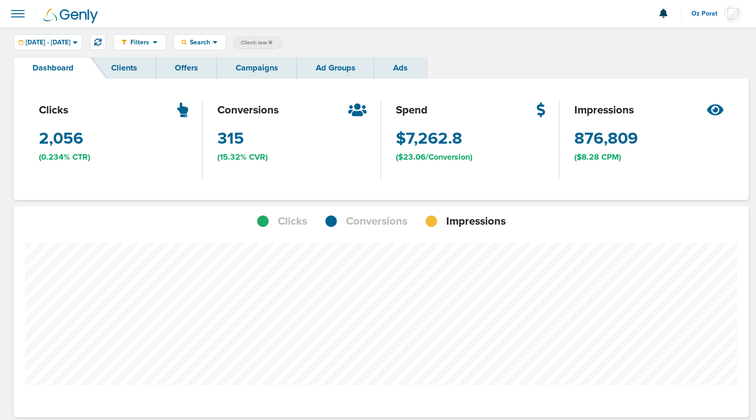
click at [236, 70] on link "Campaigns" at bounding box center [257, 68] width 80 height 22
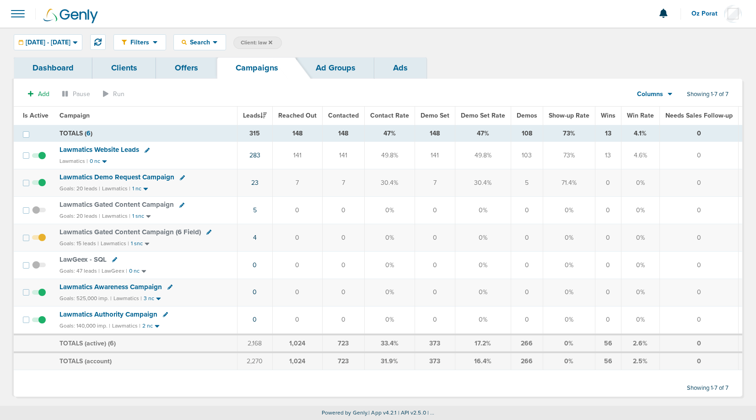
click at [107, 150] on span "Lawmatics Website Leads" at bounding box center [100, 150] width 80 height 8
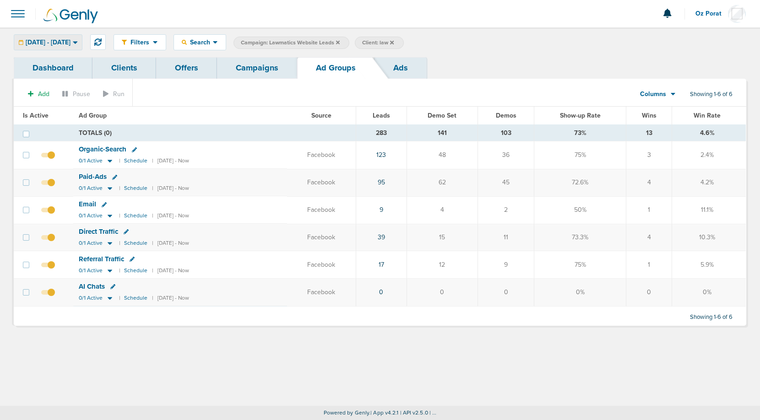
click at [71, 43] on span "[DATE] - [DATE]" at bounding box center [48, 42] width 45 height 6
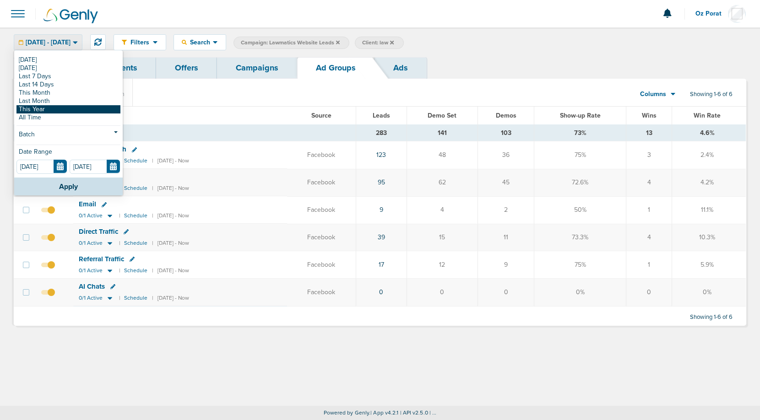
click at [65, 113] on link "This Year" at bounding box center [68, 109] width 104 height 8
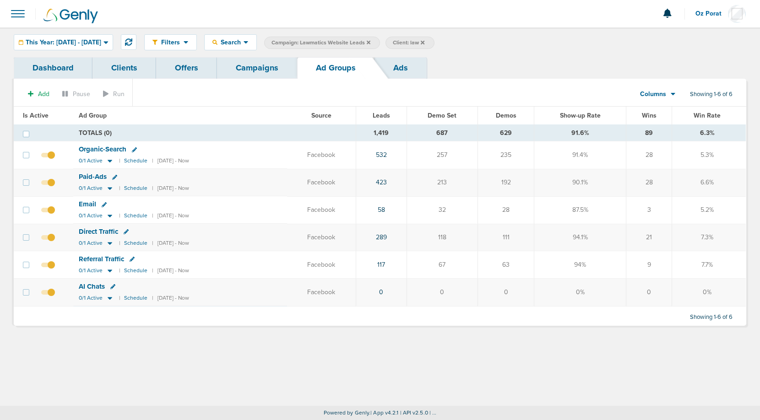
click at [56, 64] on link "Dashboard" at bounding box center [53, 68] width 79 height 22
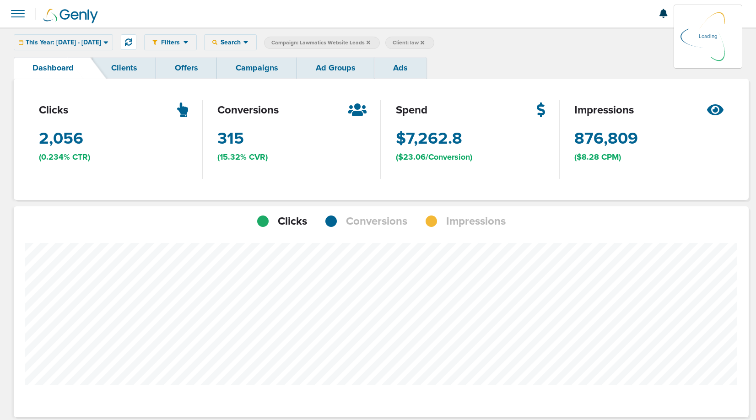
scroll to position [713, 729]
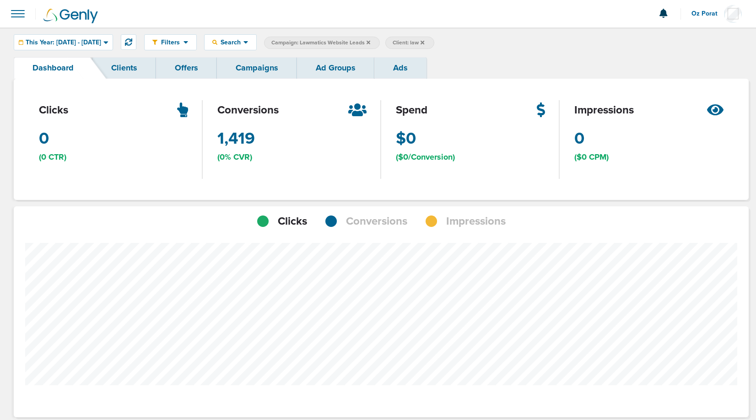
click at [376, 223] on span "Conversions" at bounding box center [376, 222] width 61 height 16
click at [13, 17] on span at bounding box center [18, 14] width 20 height 20
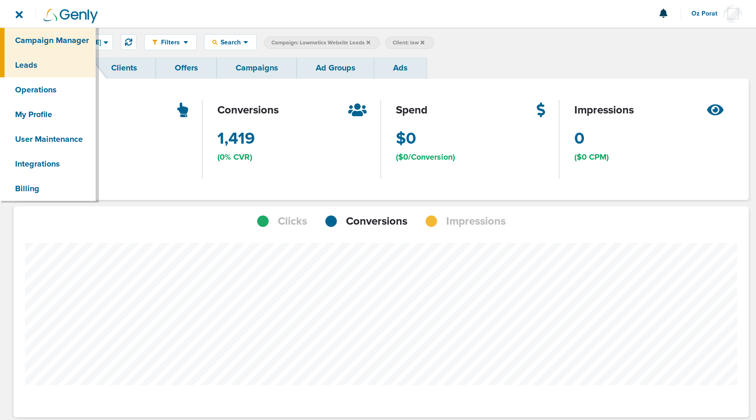
click at [28, 62] on link "Leads" at bounding box center [48, 65] width 96 height 25
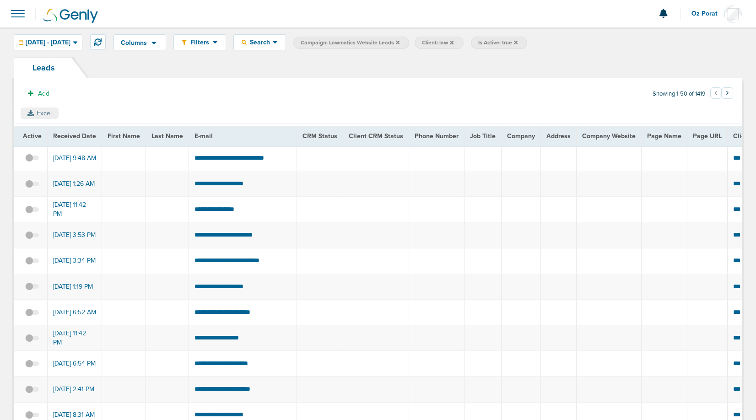
click at [42, 110] on button "Excel" at bounding box center [40, 113] width 38 height 11
click at [17, 16] on span at bounding box center [18, 14] width 20 height 20
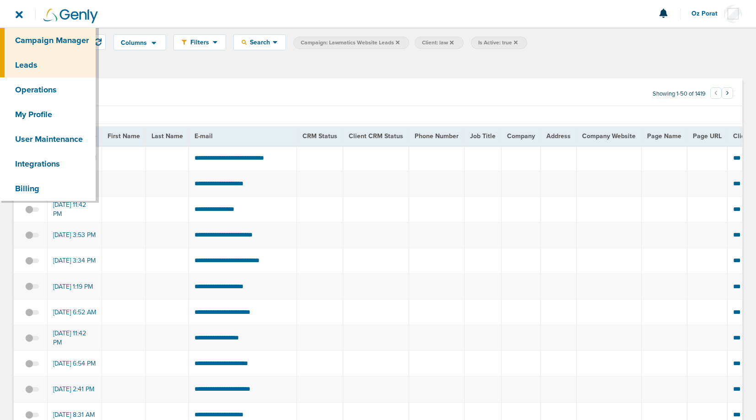
click at [33, 38] on link "Campaign Manager" at bounding box center [48, 40] width 96 height 25
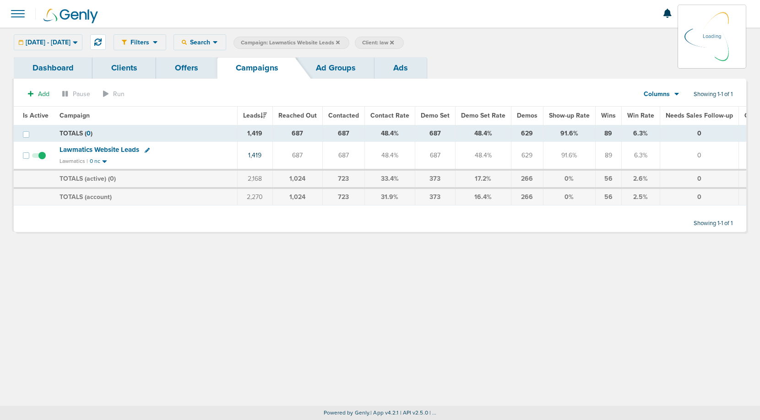
click at [82, 43] on div "[DATE] - [DATE] [DATE] [DATE] Last 7 Days Last 14 Days This Month Last Month Th…" at bounding box center [48, 42] width 69 height 16
click at [71, 42] on span "[DATE] - [DATE]" at bounding box center [48, 42] width 45 height 6
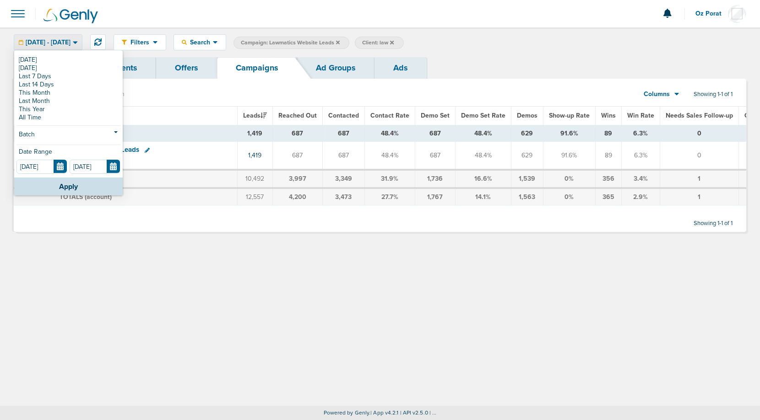
click at [63, 54] on div "[DATE] [DATE] Last 7 Days Last 14 Days This Month Last Month This Year All Time…" at bounding box center [68, 114] width 109 height 126
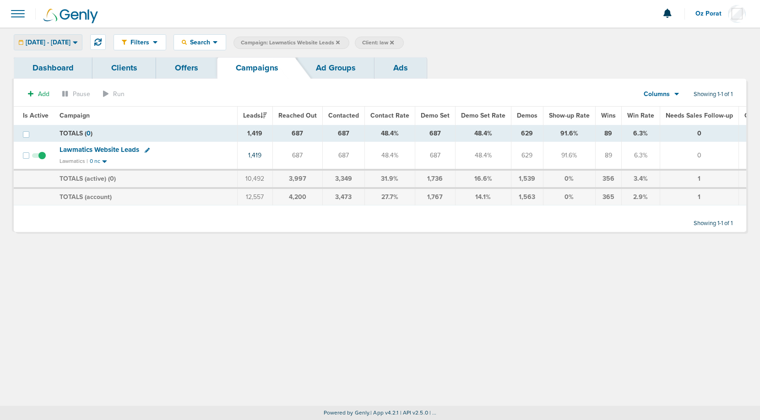
click at [65, 45] on span "[DATE] - [DATE]" at bounding box center [48, 42] width 45 height 6
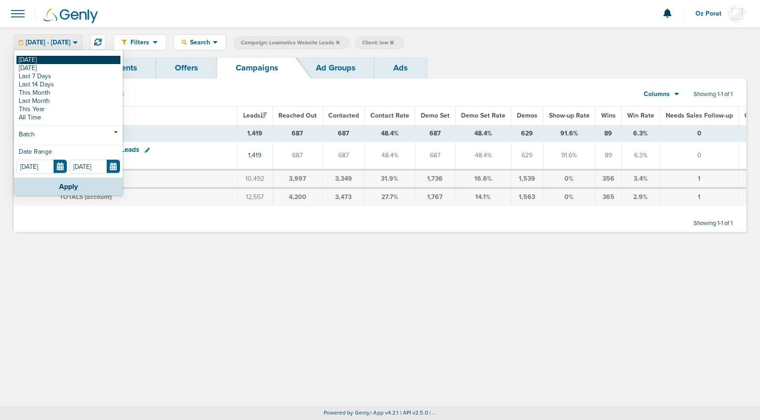
click at [44, 59] on link "[DATE]" at bounding box center [68, 60] width 104 height 8
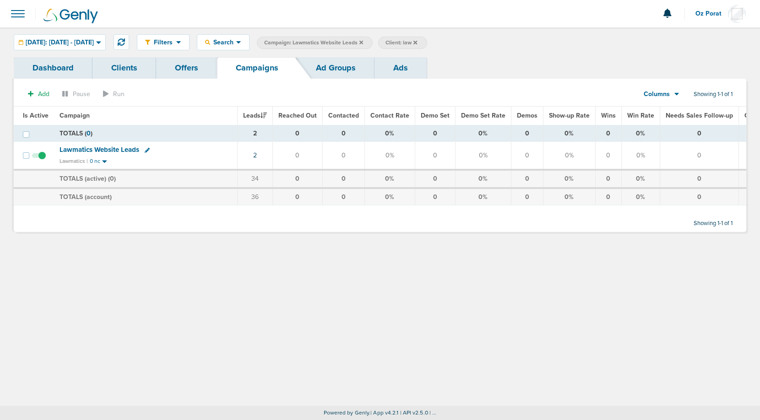
click at [363, 42] on span "Campaign: Lawmatics Website Leads" at bounding box center [313, 43] width 99 height 8
click at [363, 42] on icon at bounding box center [361, 42] width 4 height 4
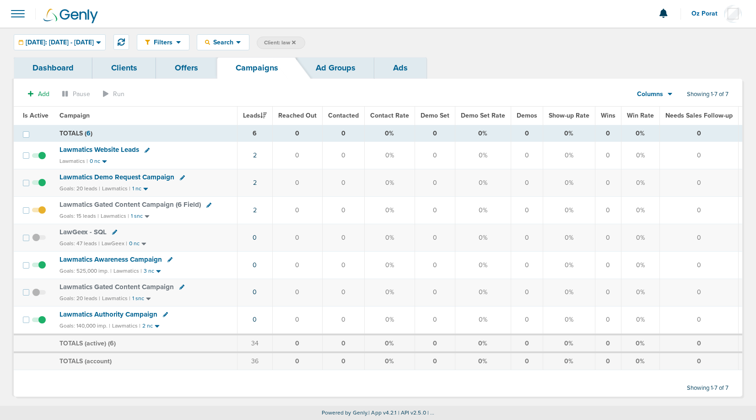
click at [296, 42] on icon at bounding box center [294, 42] width 4 height 4
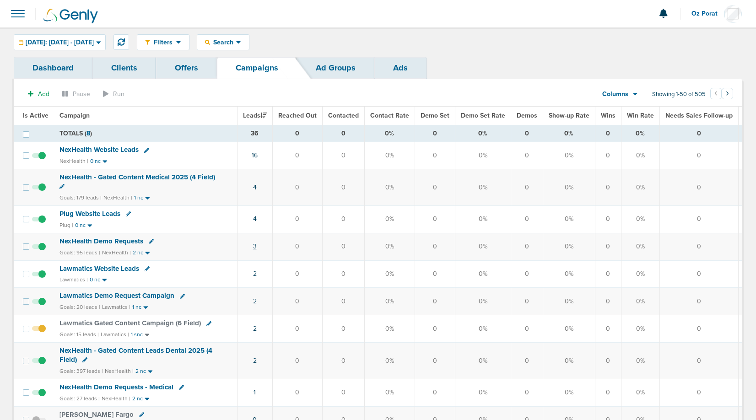
click at [253, 245] on link "3" at bounding box center [255, 247] width 4 height 8
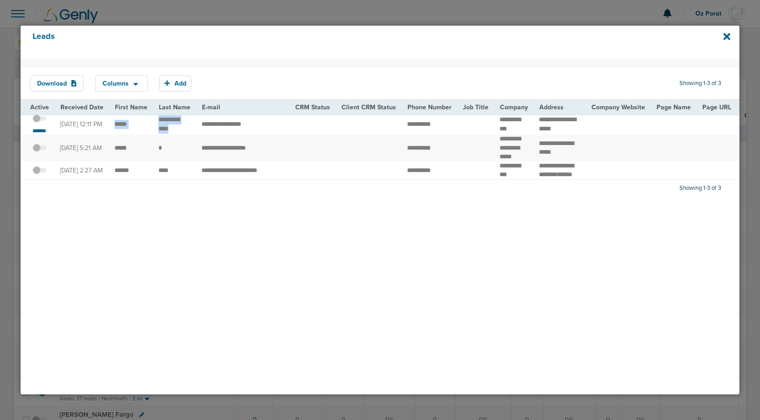
drag, startPoint x: 112, startPoint y: 127, endPoint x: 180, endPoint y: 135, distance: 68.2
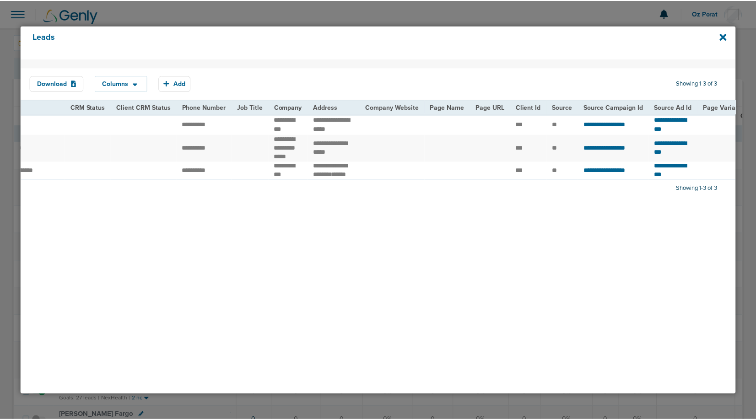
scroll to position [0, 255]
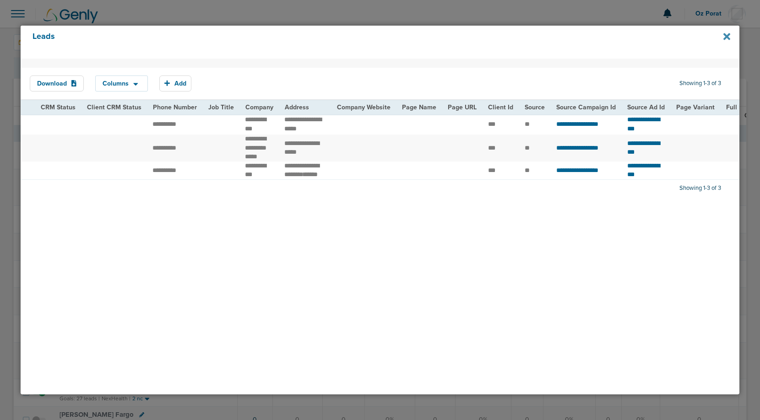
click at [724, 38] on icon at bounding box center [726, 37] width 7 height 10
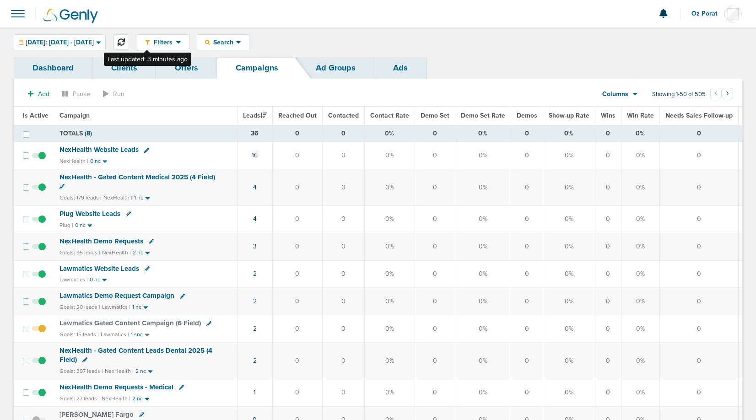
click at [125, 43] on icon at bounding box center [121, 41] width 7 height 7
click at [255, 248] on link "3" at bounding box center [255, 247] width 4 height 8
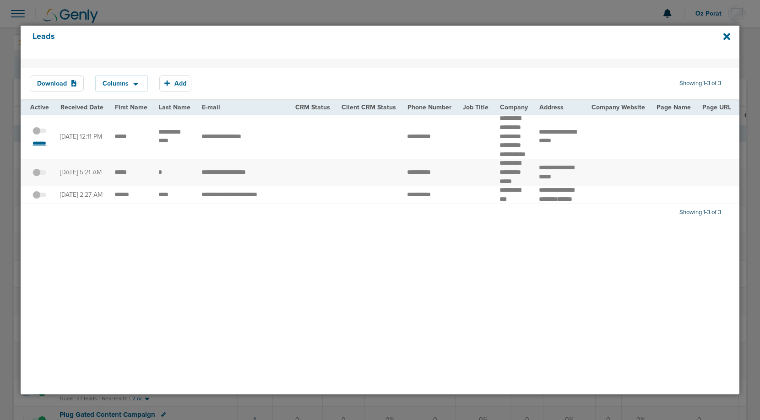
click at [41, 147] on small "*******" at bounding box center [39, 143] width 19 height 7
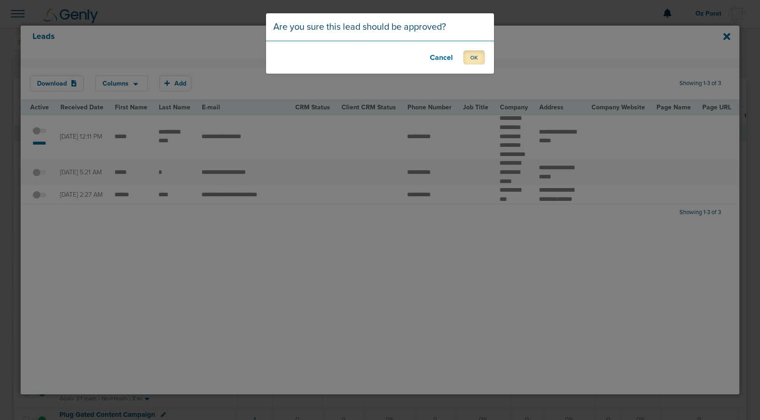
click at [475, 60] on button "OK" at bounding box center [474, 57] width 22 height 14
click at [476, 57] on button "OK" at bounding box center [474, 57] width 22 height 14
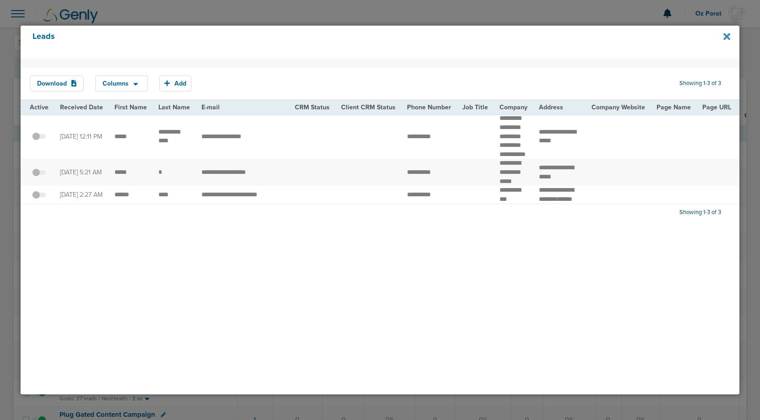
click at [729, 38] on icon at bounding box center [726, 36] width 7 height 7
